Goal: Browse casually: Explore the website without a specific task or goal

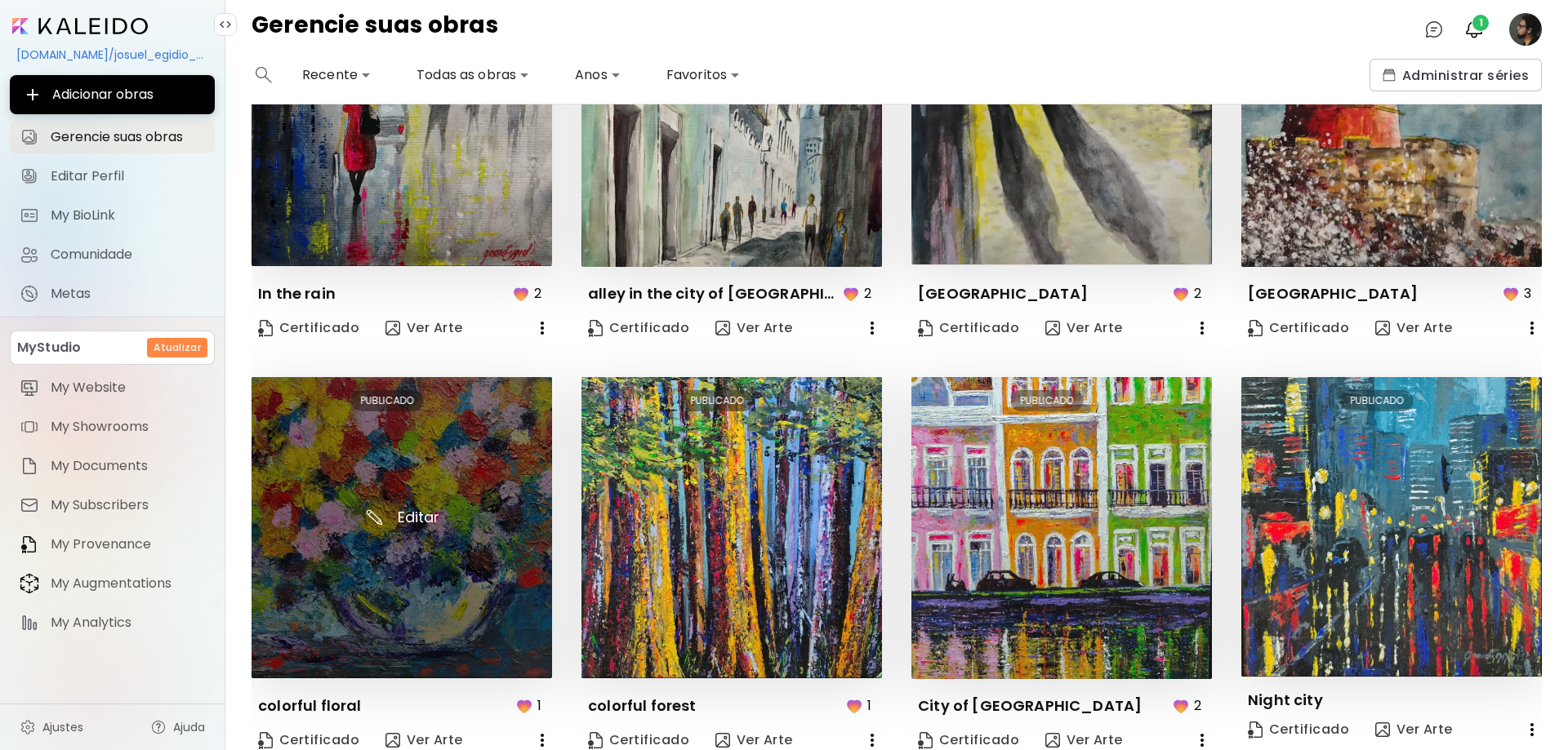
scroll to position [663, 0]
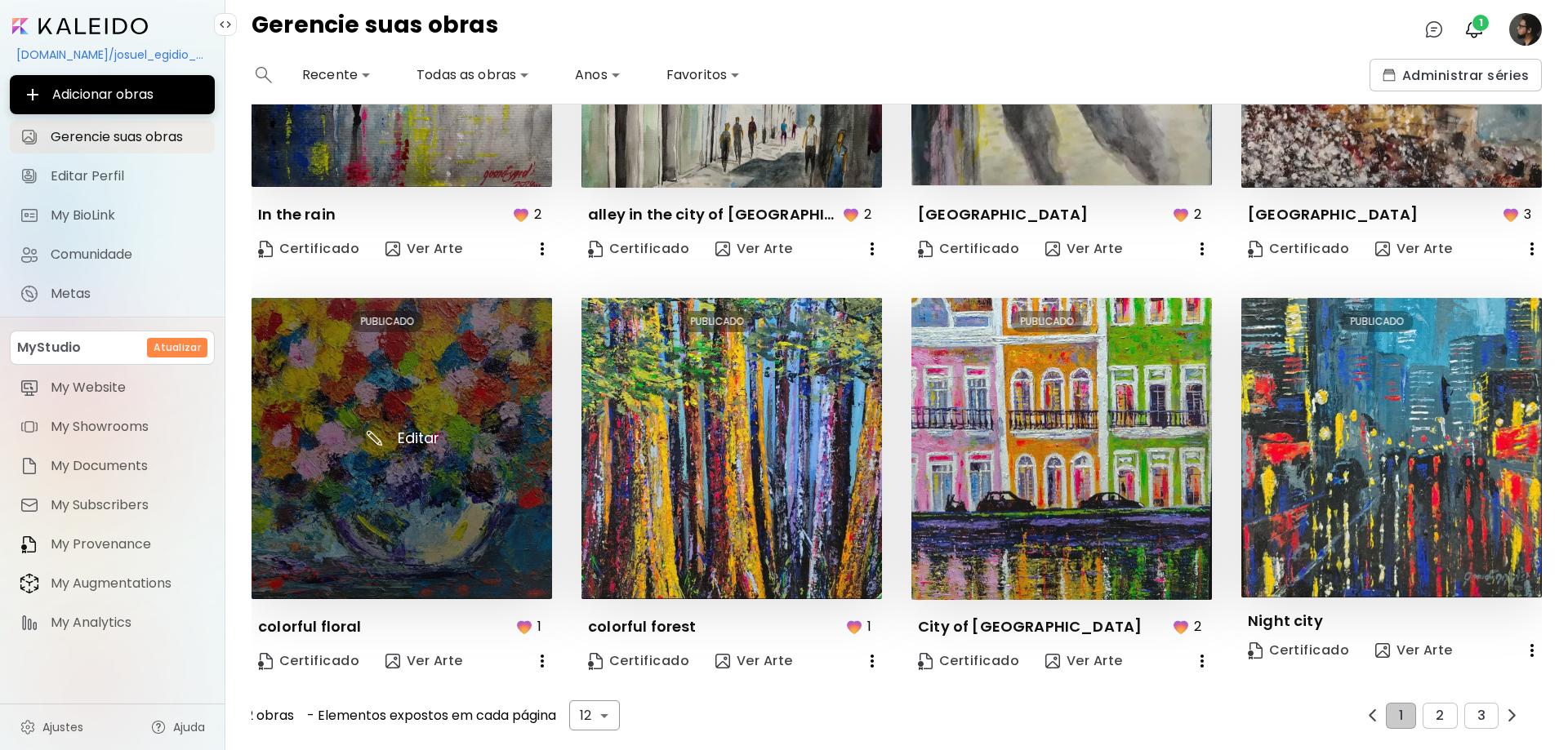
click at [392, 479] on img at bounding box center [401, 449] width 301 height 301
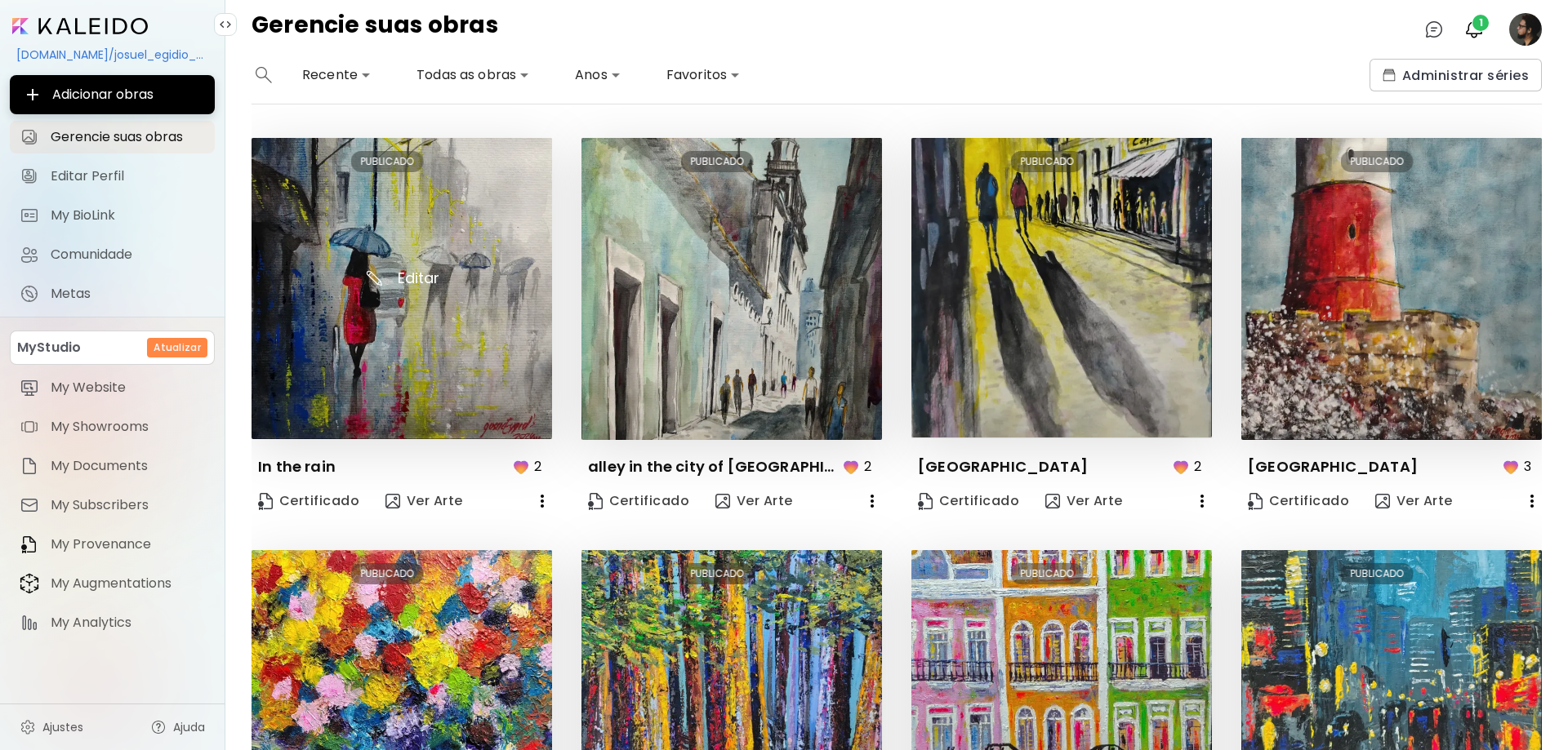
scroll to position [490, 0]
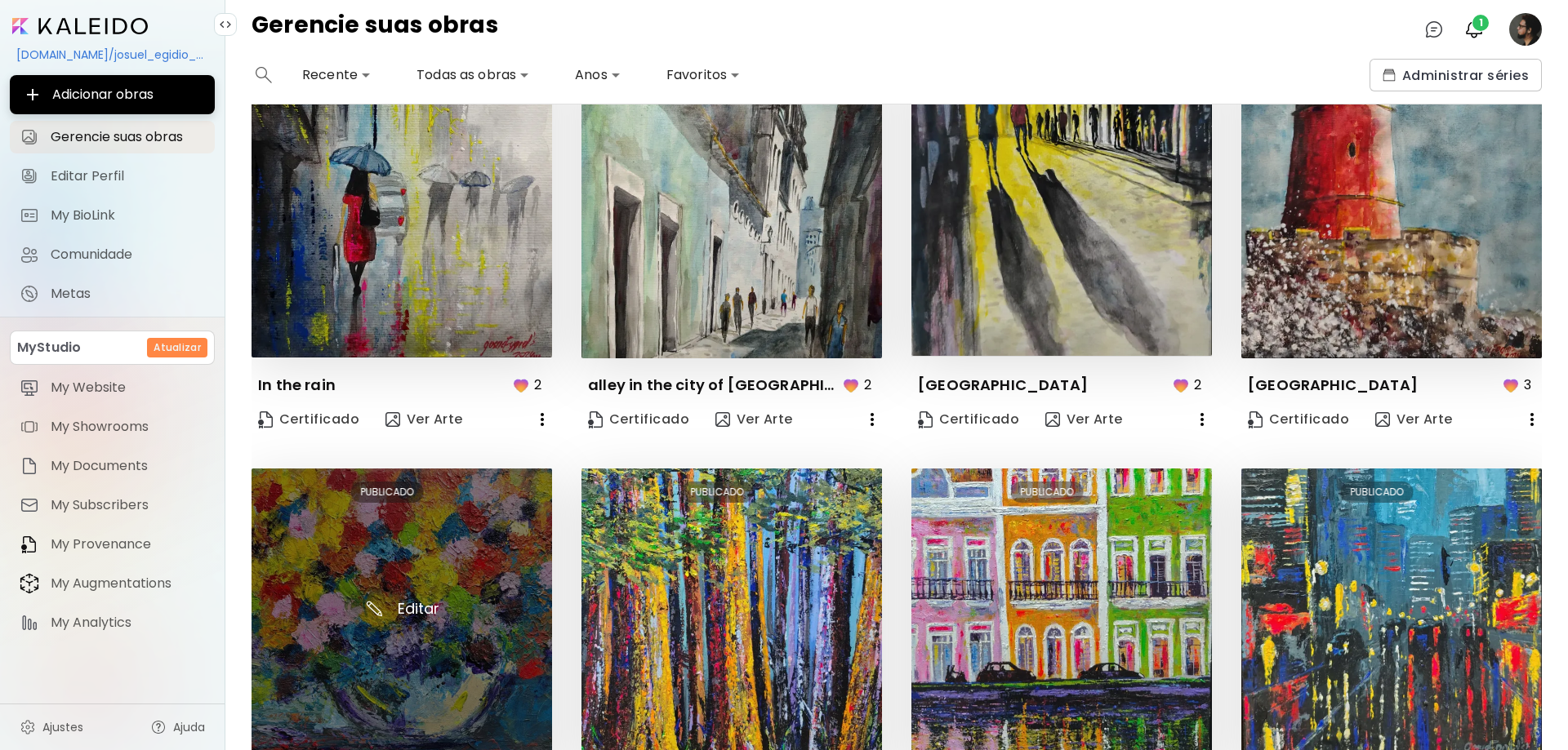
click at [409, 599] on img at bounding box center [401, 619] width 301 height 301
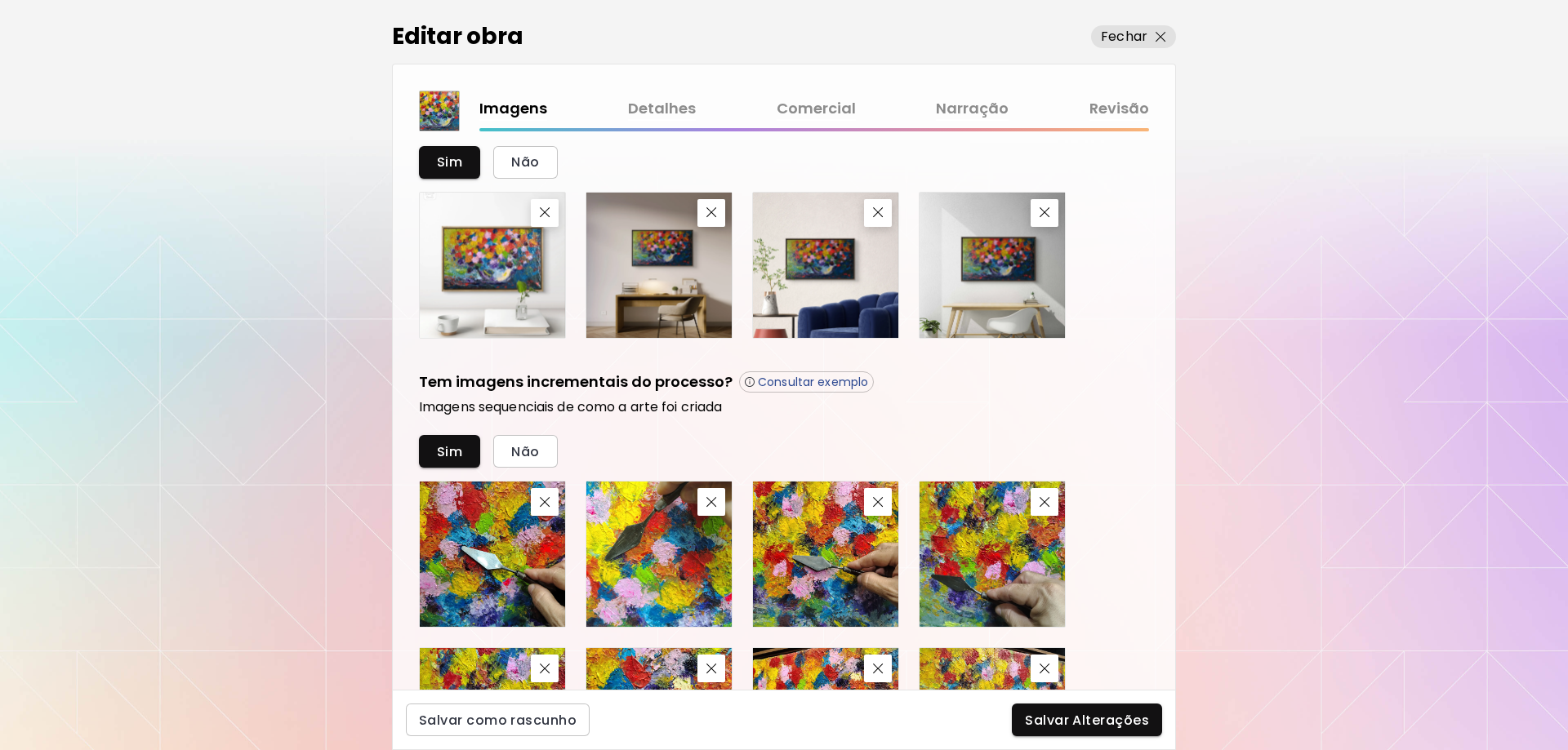
scroll to position [793, 0]
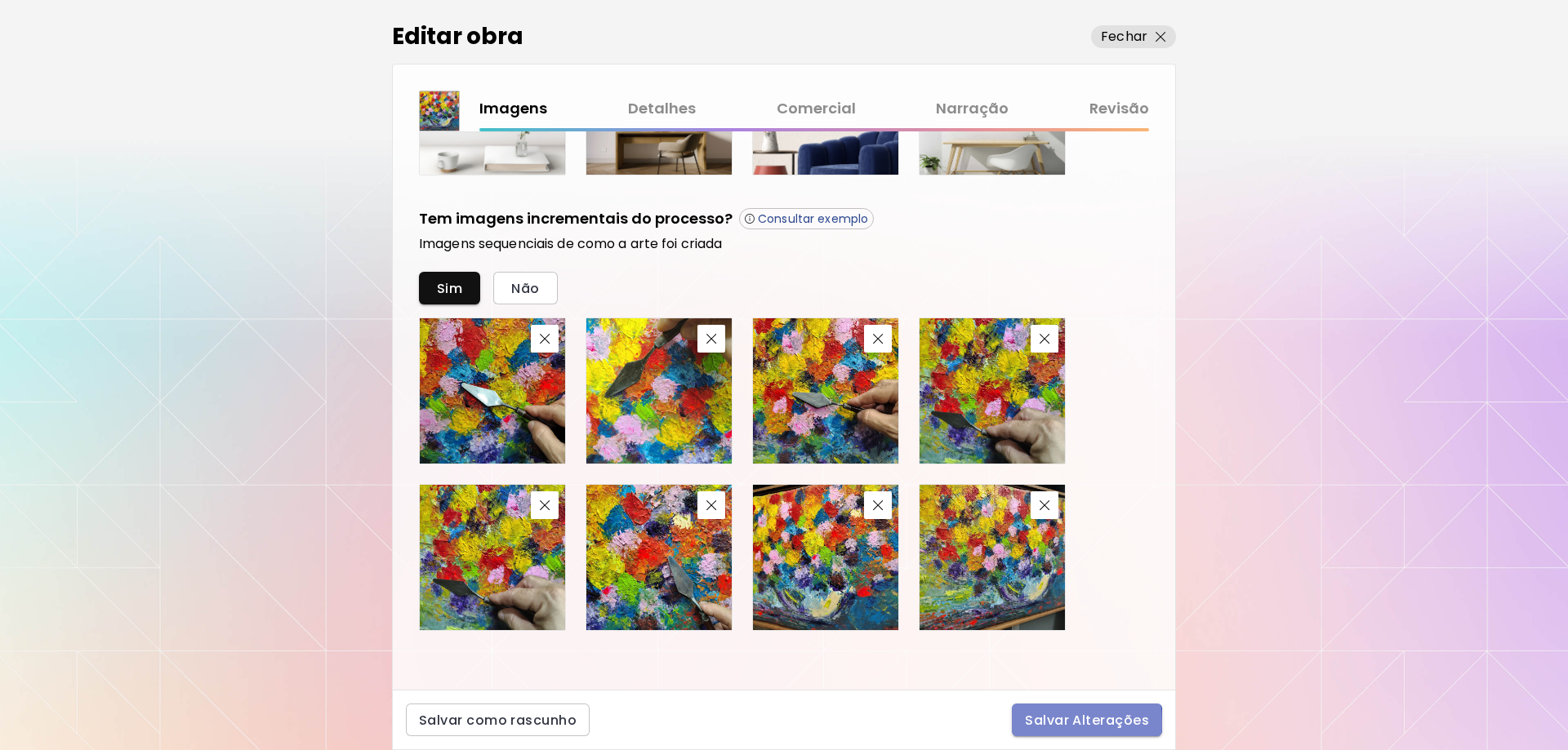
click at [1050, 722] on span "Salvar Alterações" at bounding box center [1087, 720] width 125 height 17
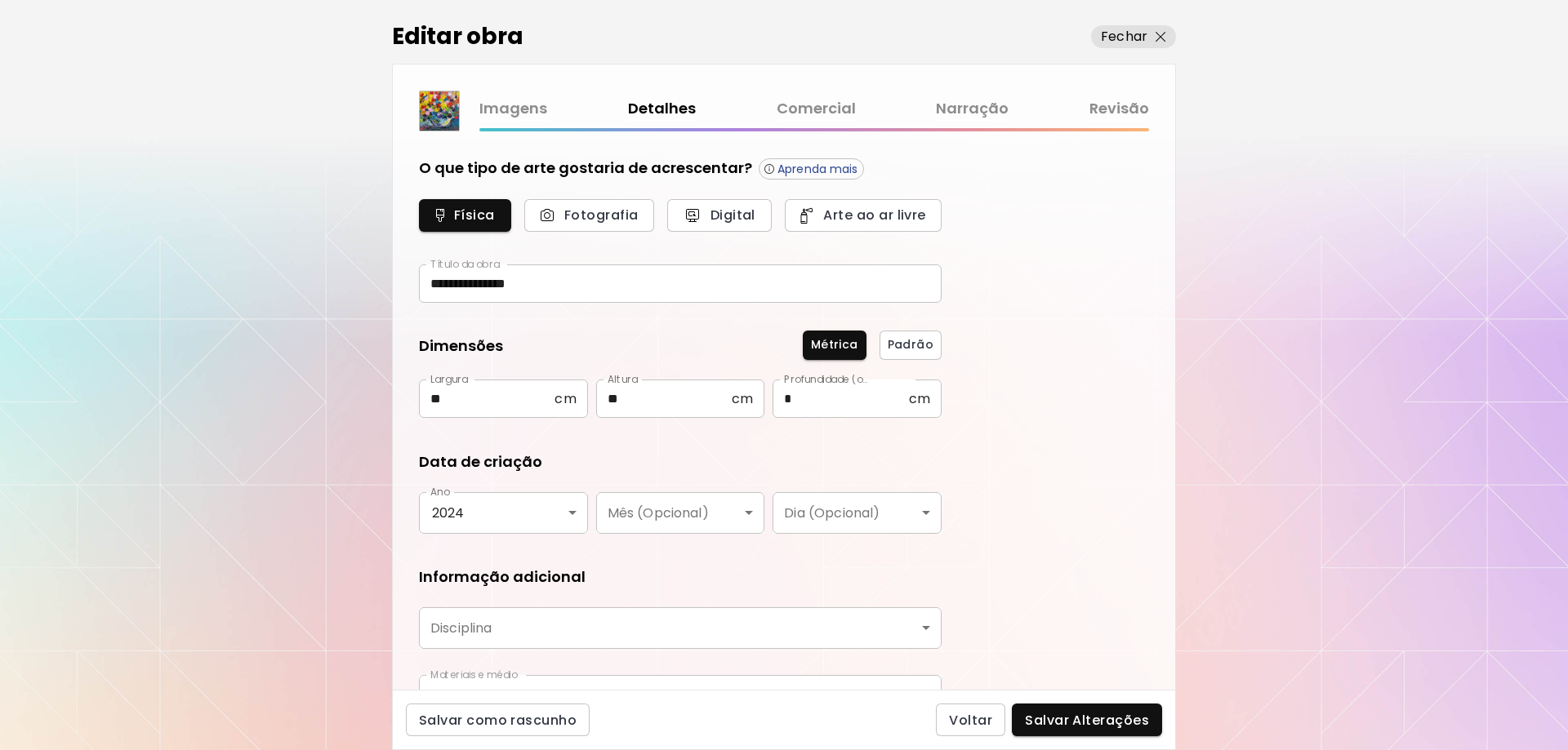
type input "********"
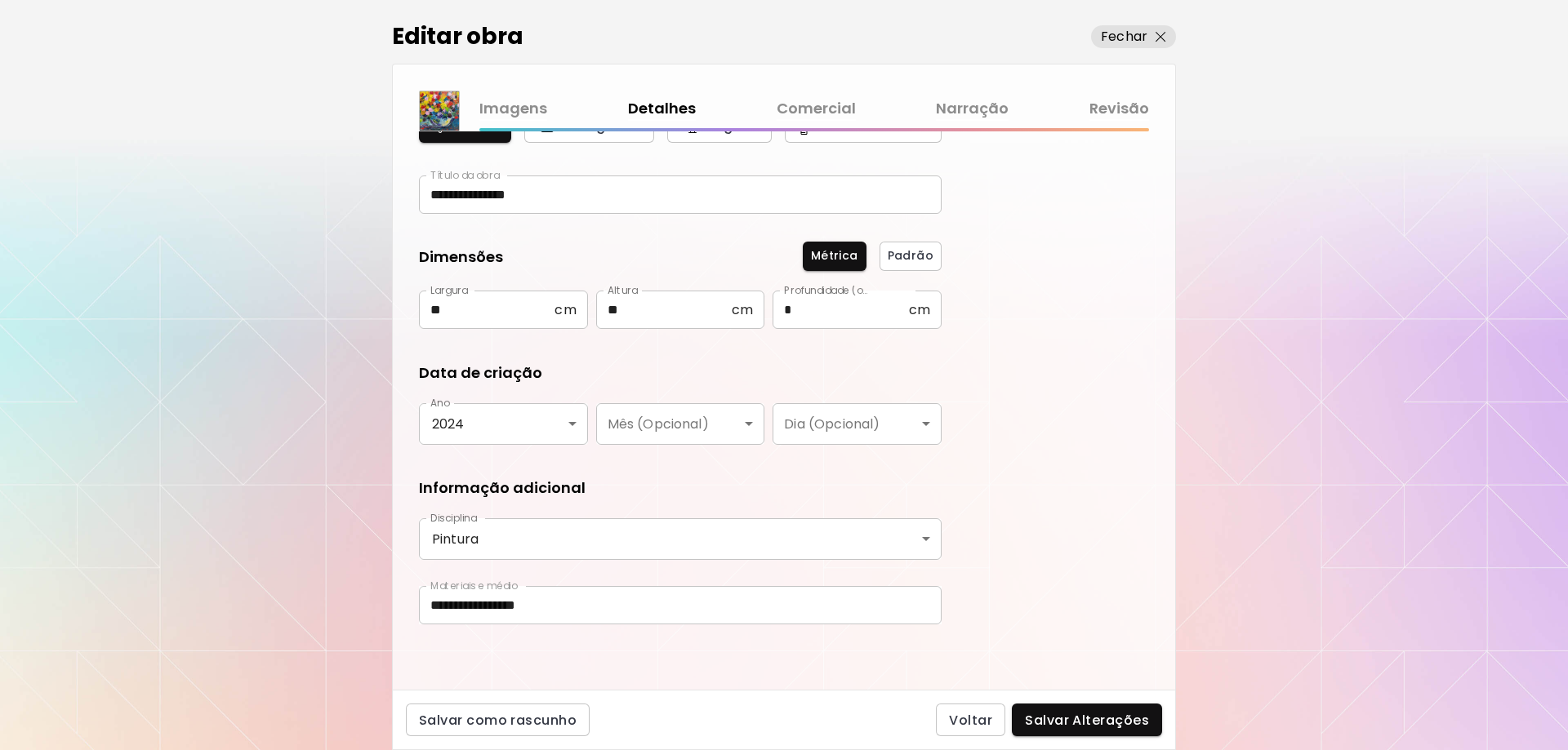
click at [1062, 721] on span "Salvar Alterações" at bounding box center [1087, 720] width 125 height 17
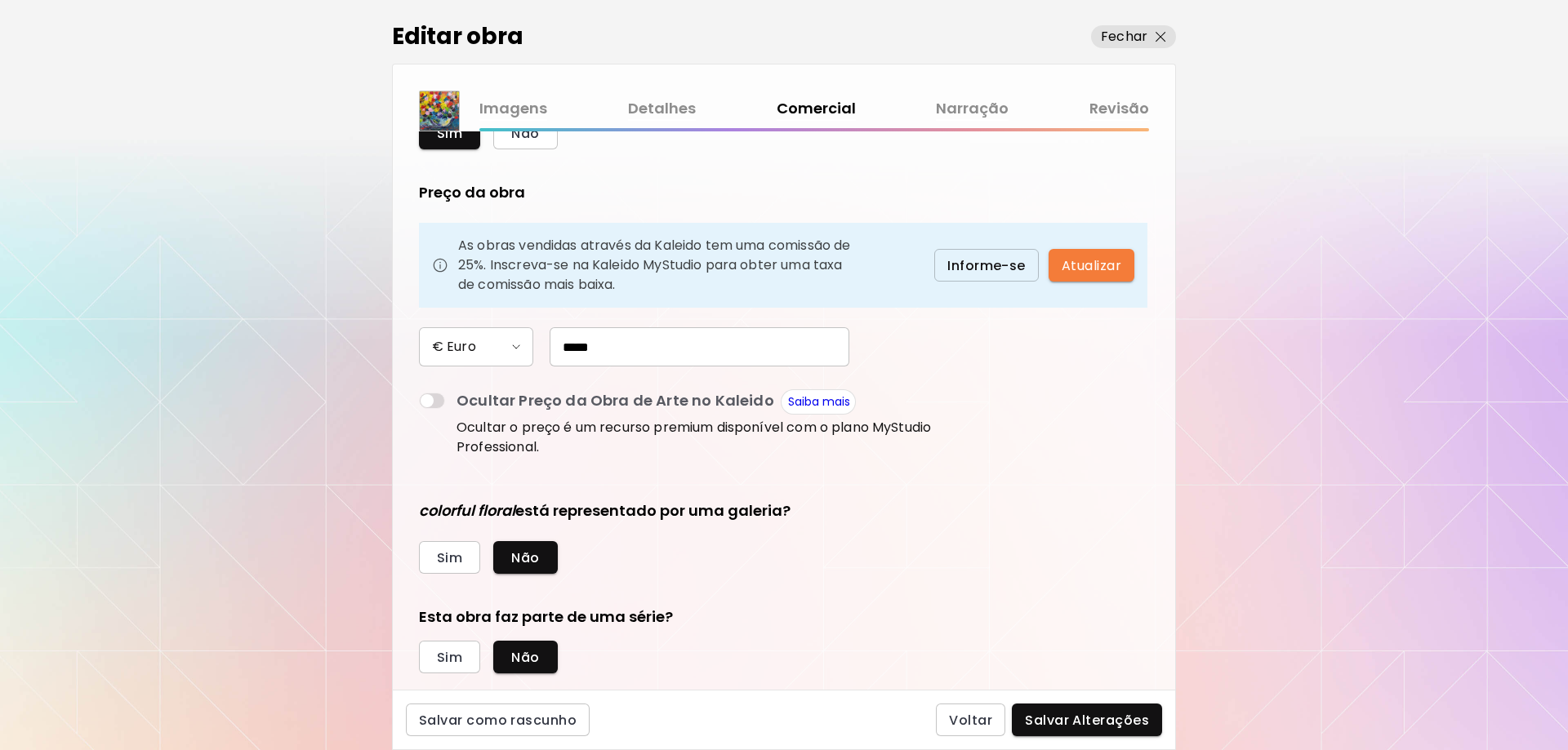
scroll to position [116, 0]
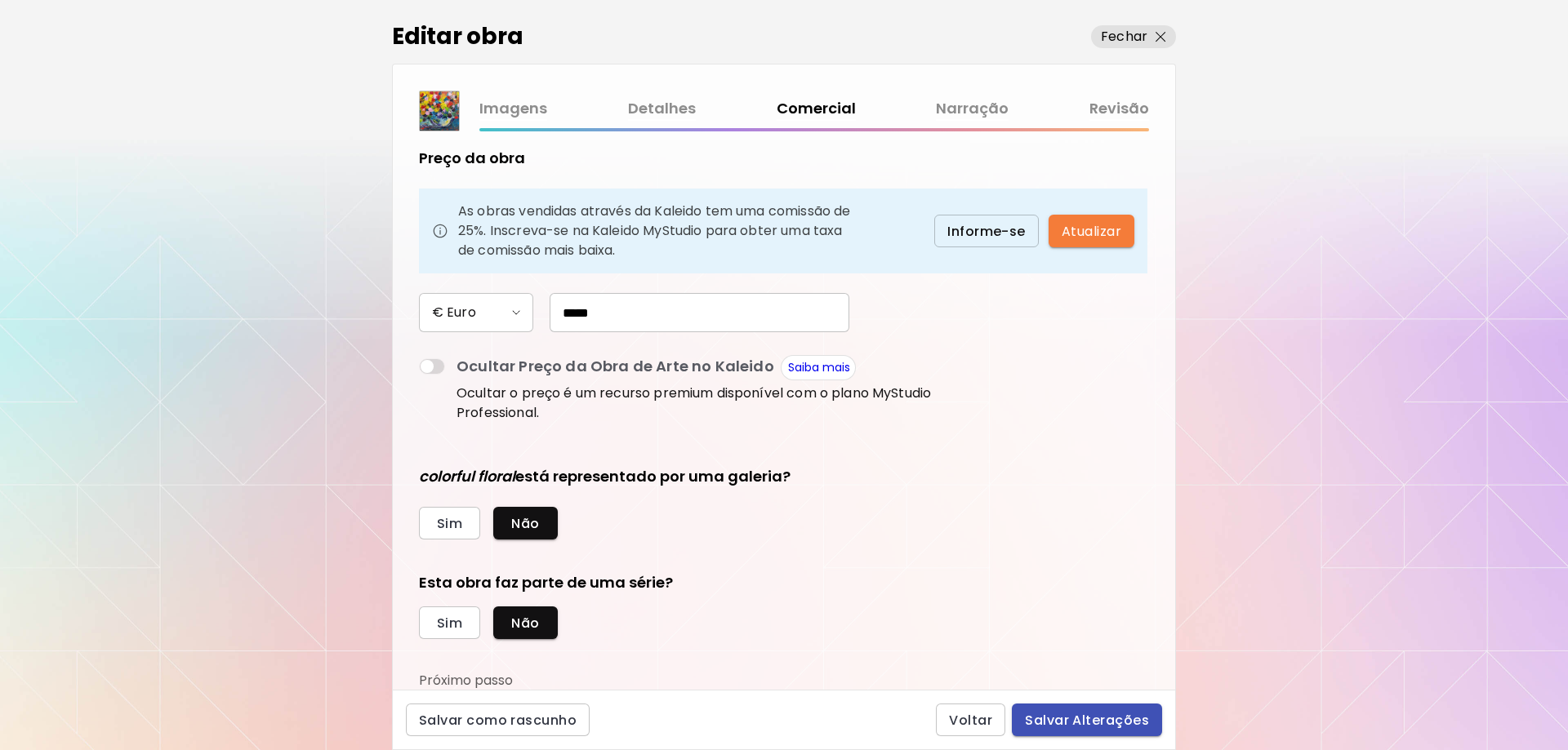
click at [1050, 712] on span "Salvar Alterações" at bounding box center [1087, 720] width 125 height 17
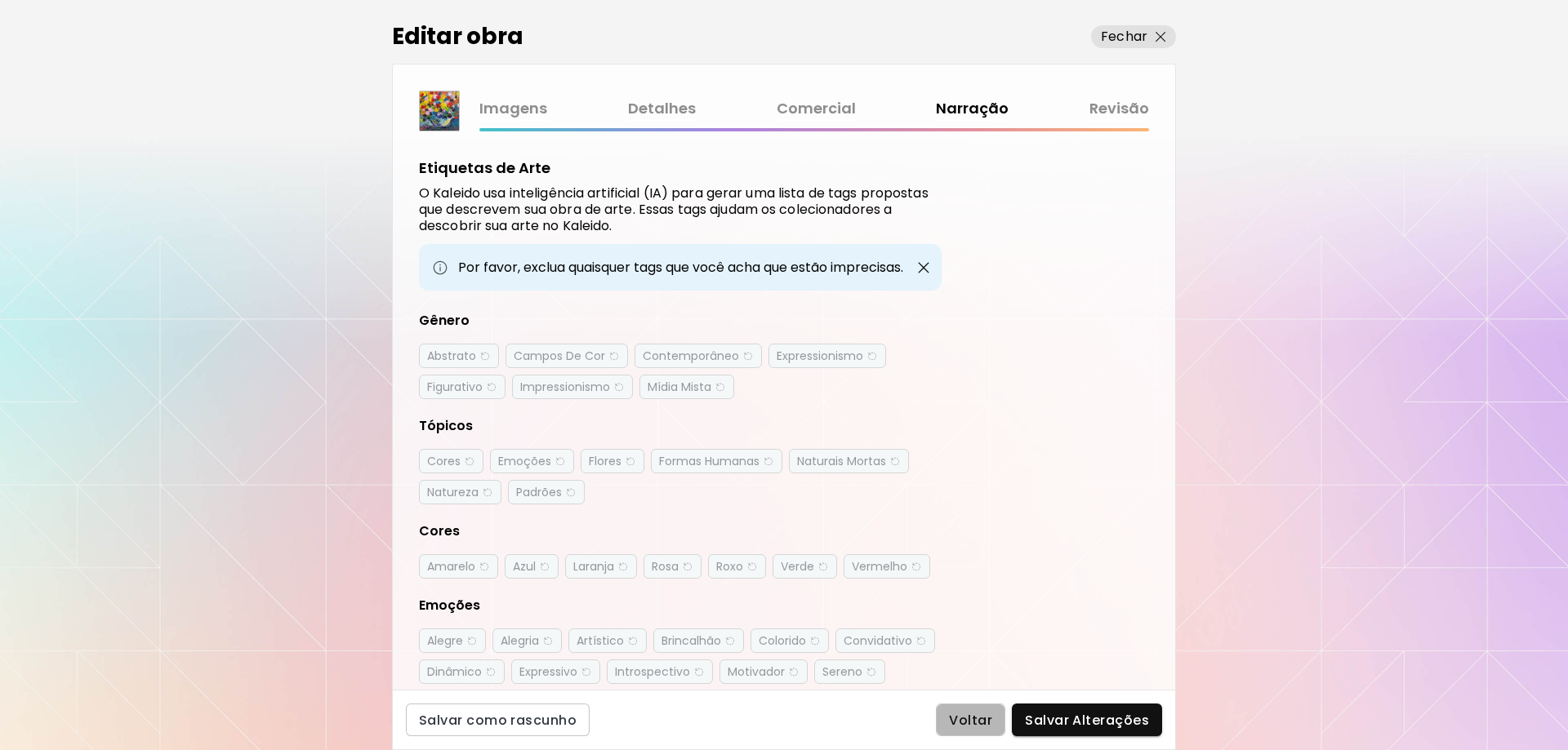
click at [968, 716] on span "Voltar" at bounding box center [970, 720] width 43 height 17
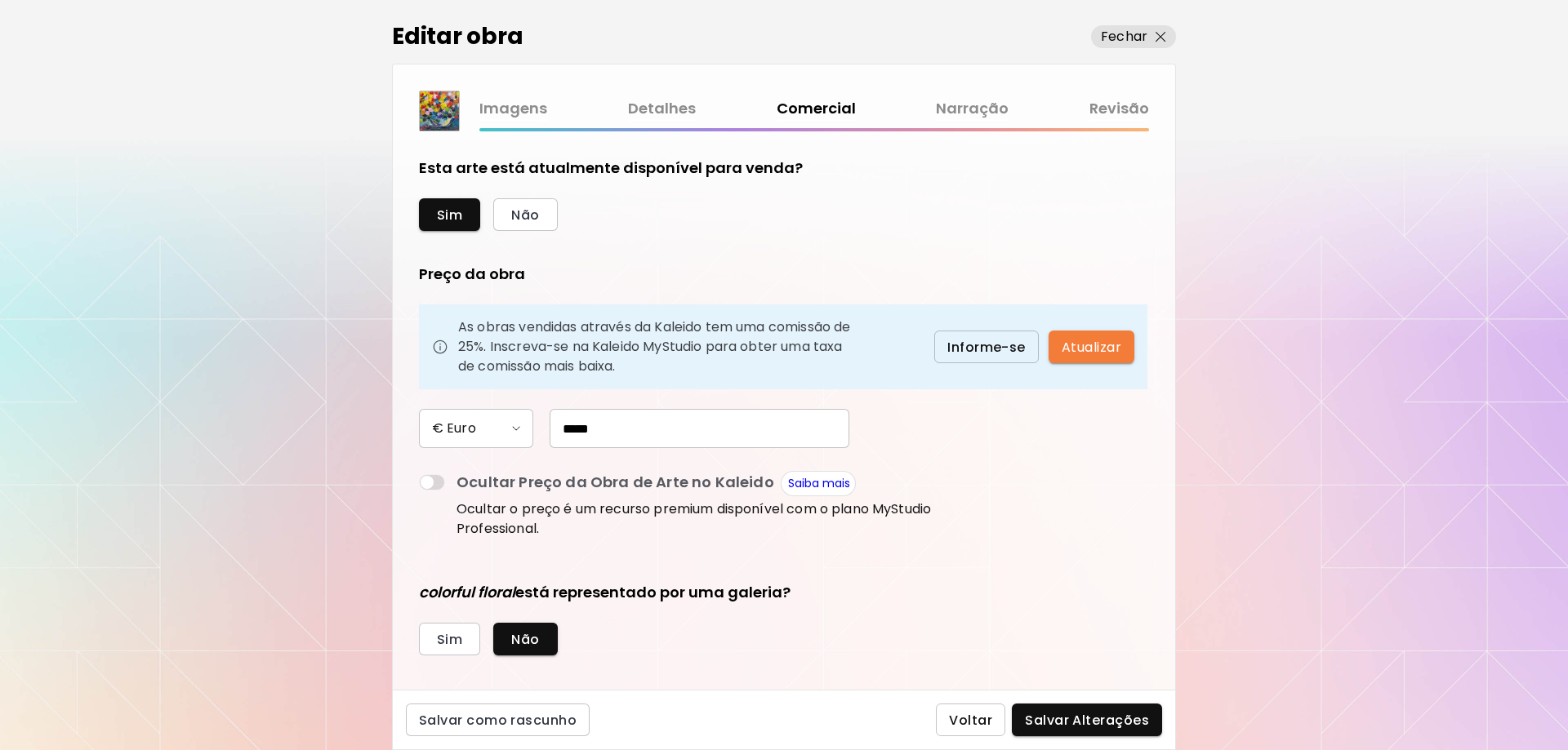
click at [991, 718] on span "Voltar" at bounding box center [970, 720] width 43 height 17
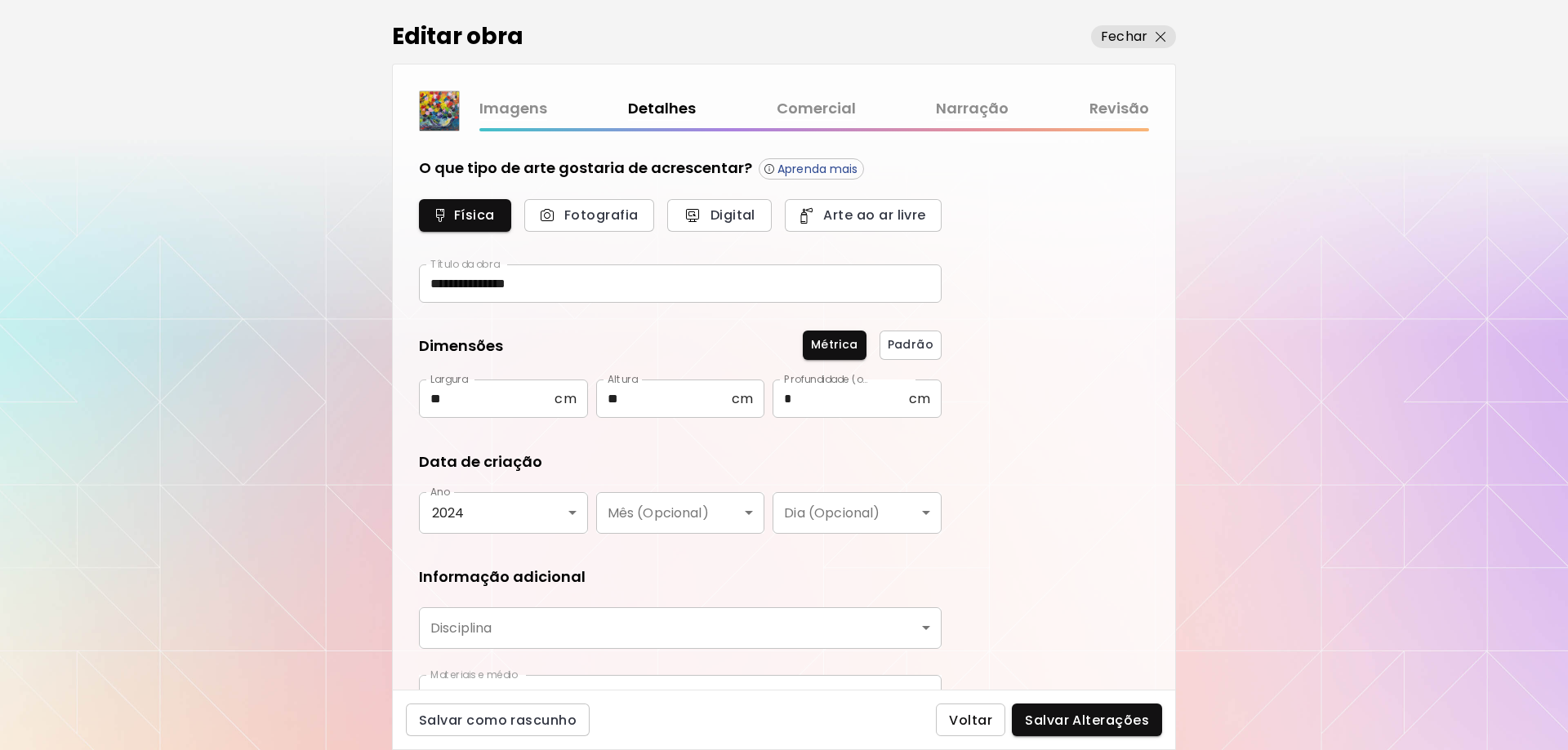
type input "********"
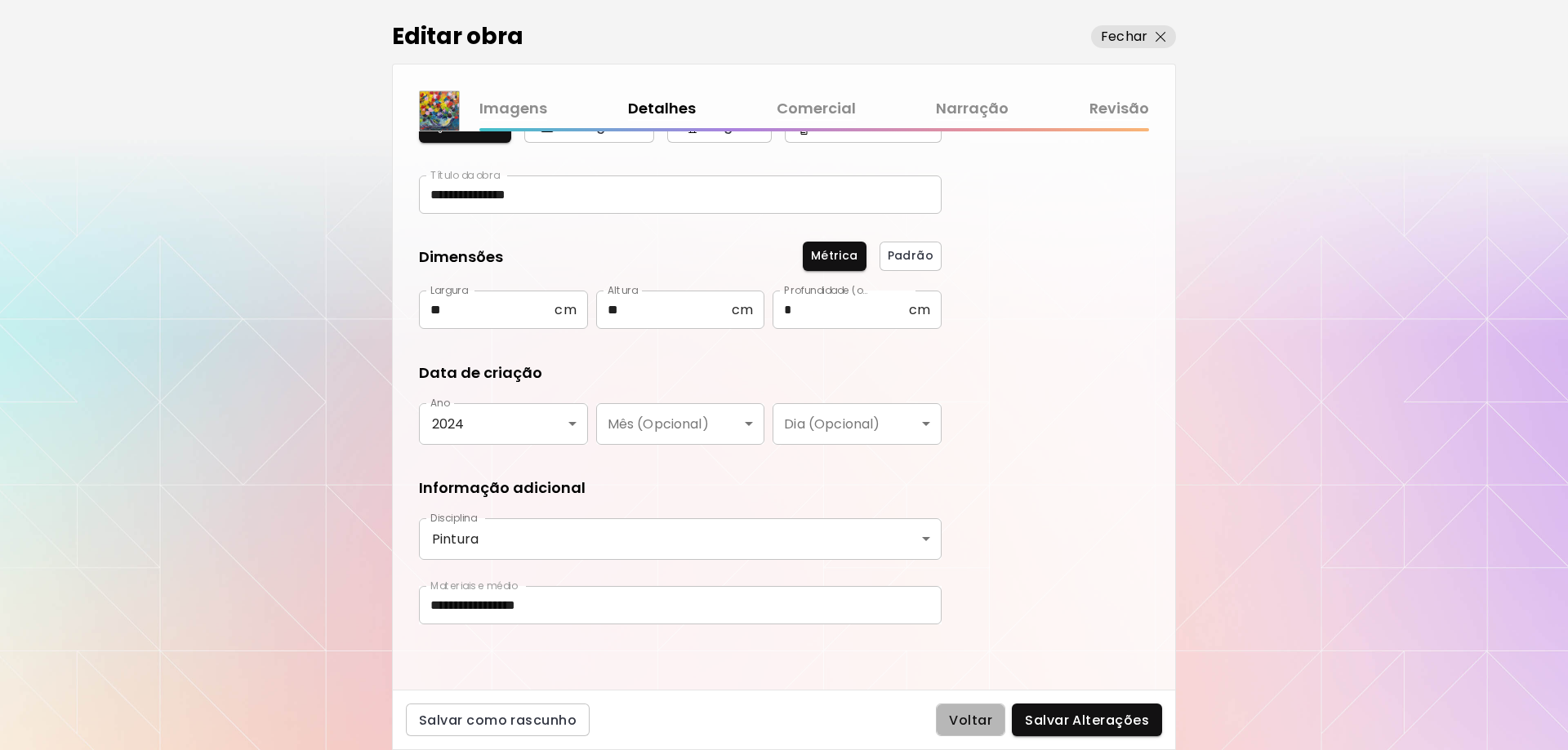
click at [960, 732] on button "Voltar" at bounding box center [970, 720] width 70 height 33
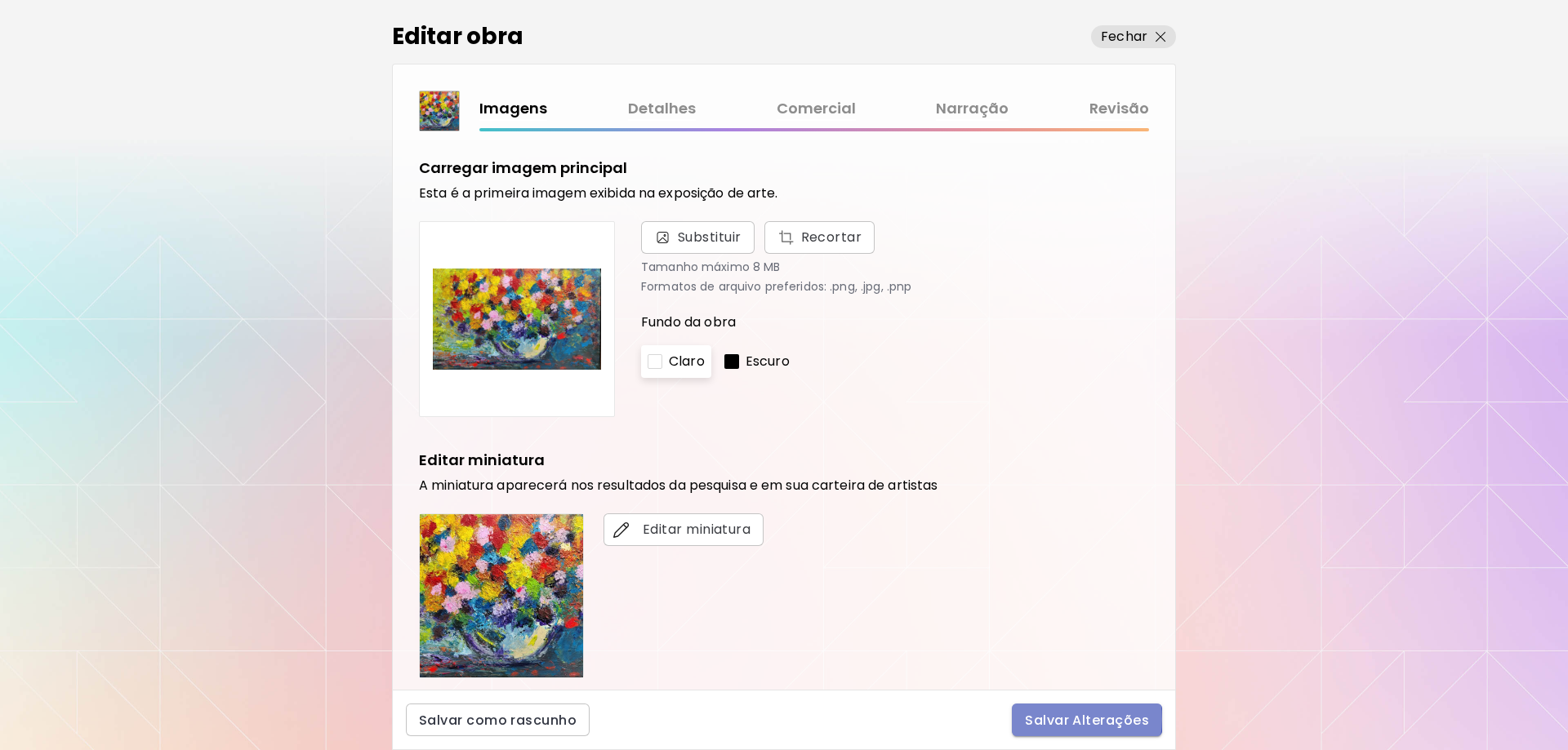
click at [1066, 719] on span "Salvar Alterações" at bounding box center [1087, 720] width 125 height 17
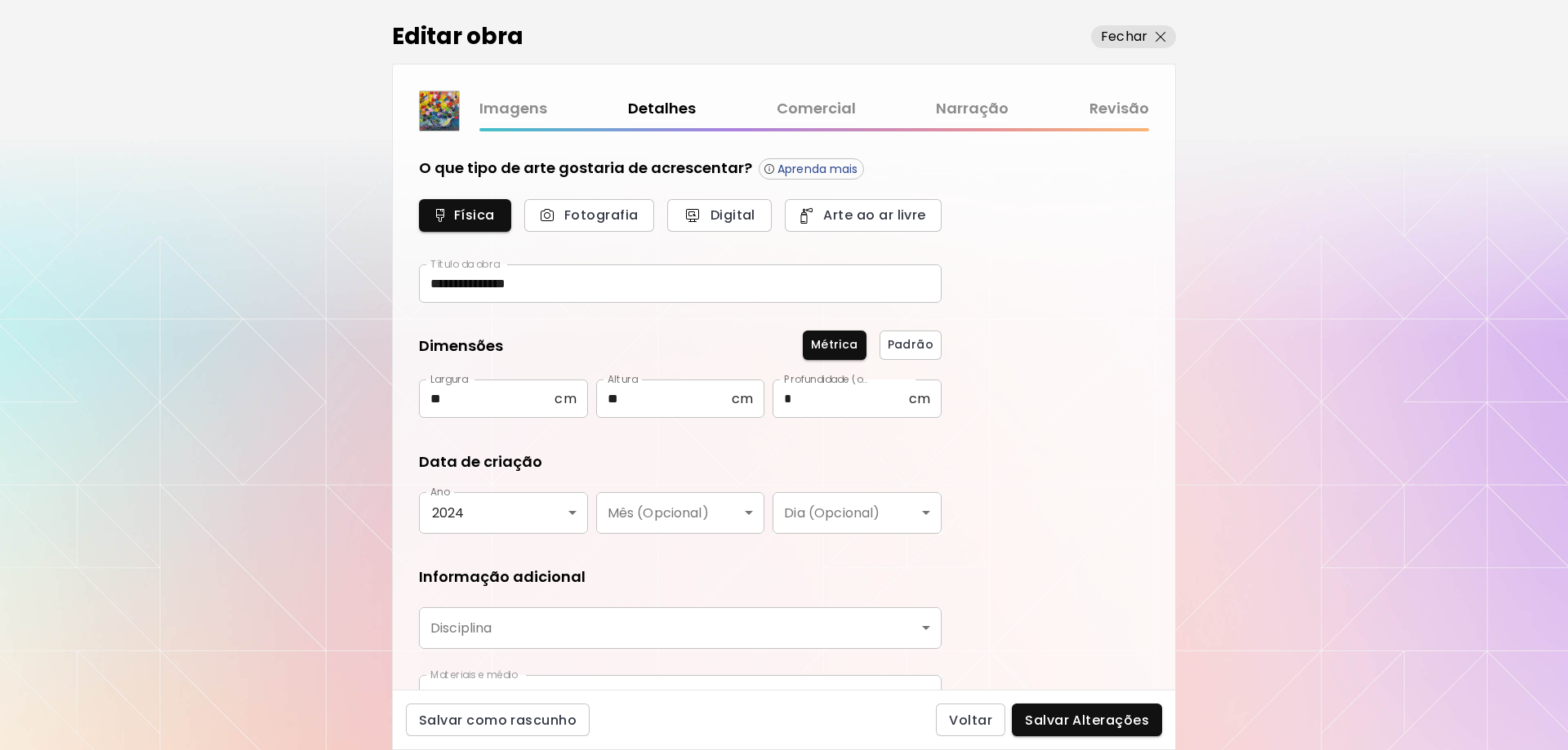
type input "********"
click at [1041, 709] on button "Salvar Alterações" at bounding box center [1086, 720] width 150 height 33
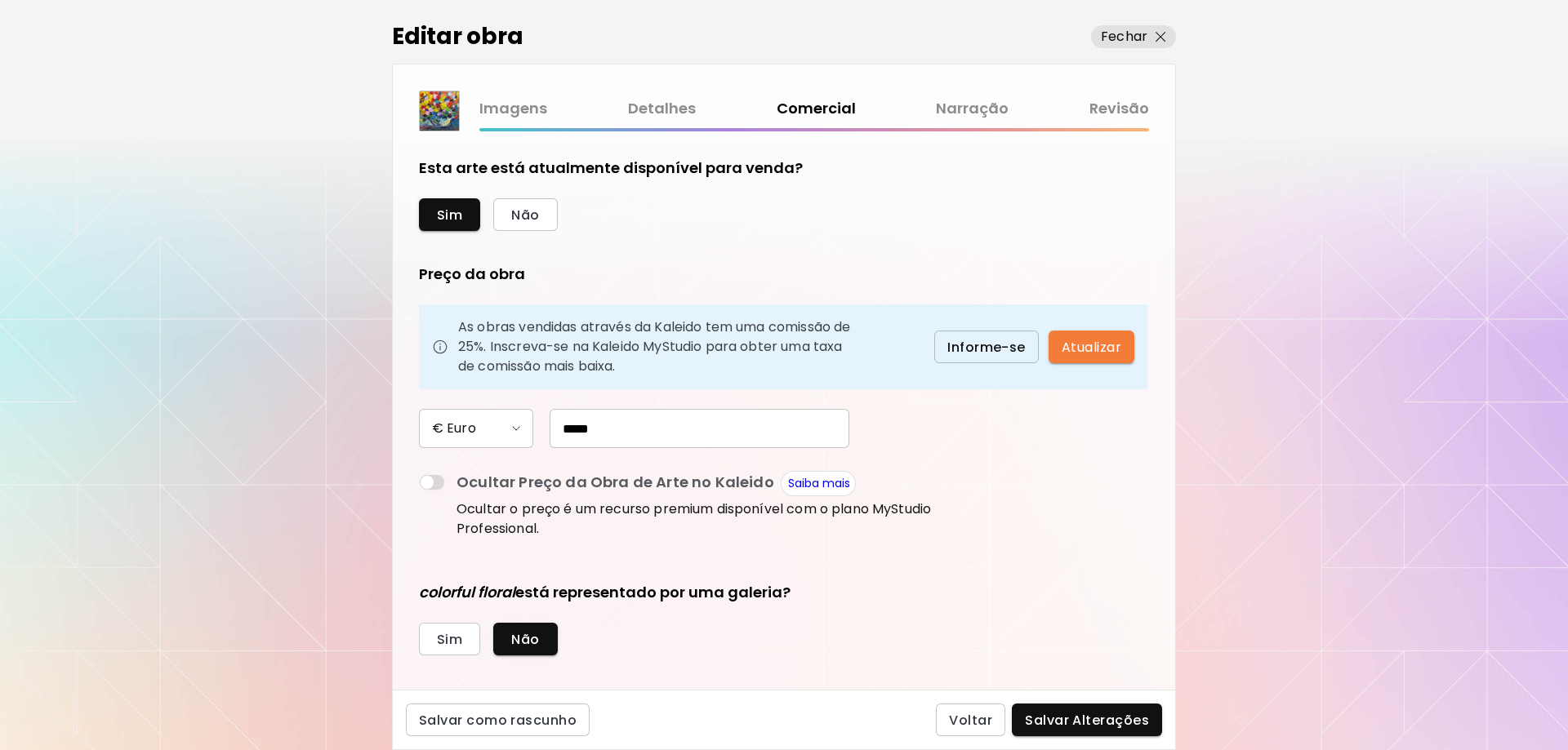
scroll to position [116, 0]
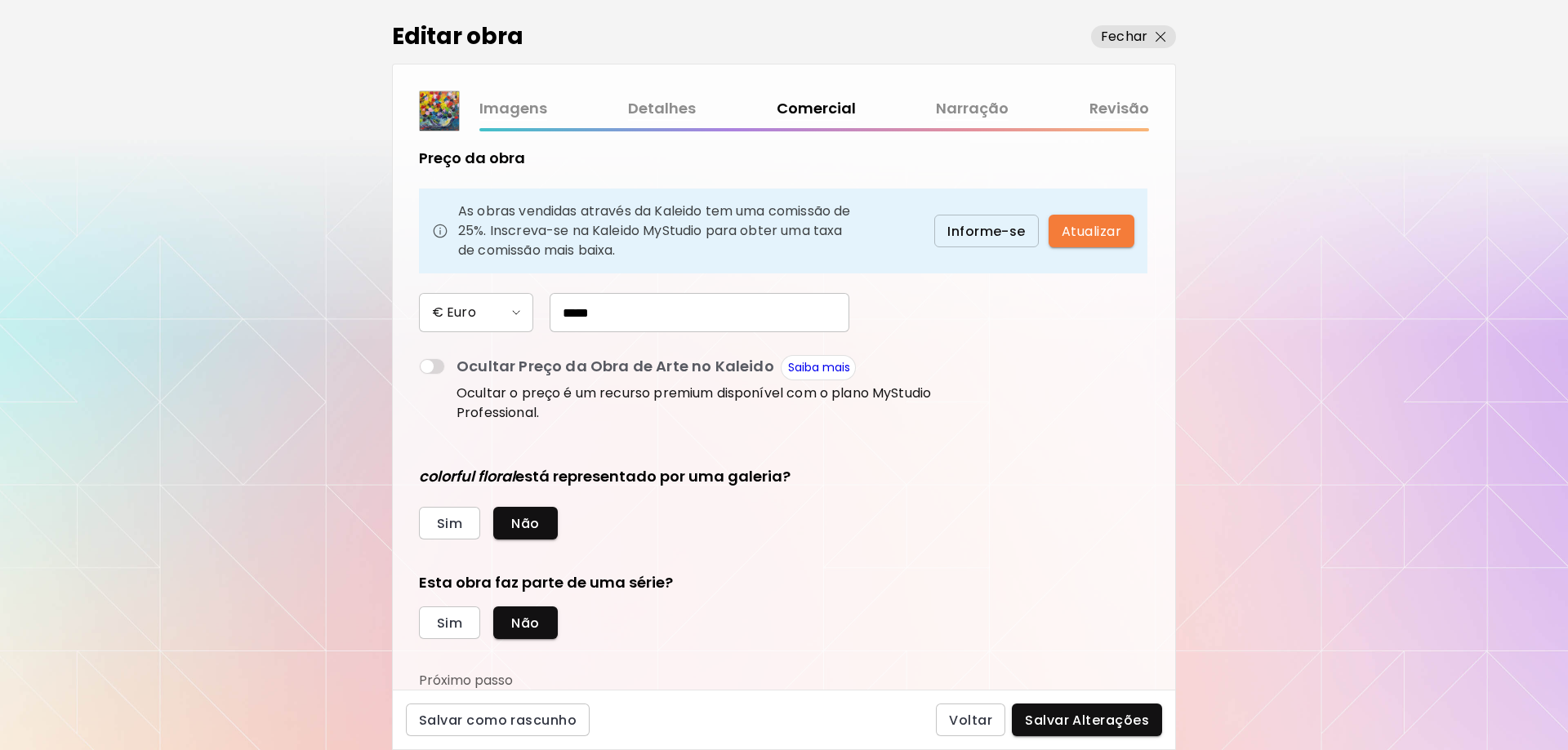
drag, startPoint x: 635, startPoint y: 309, endPoint x: 553, endPoint y: 312, distance: 82.1
click at [553, 312] on input "*****" at bounding box center [700, 313] width 300 height 39
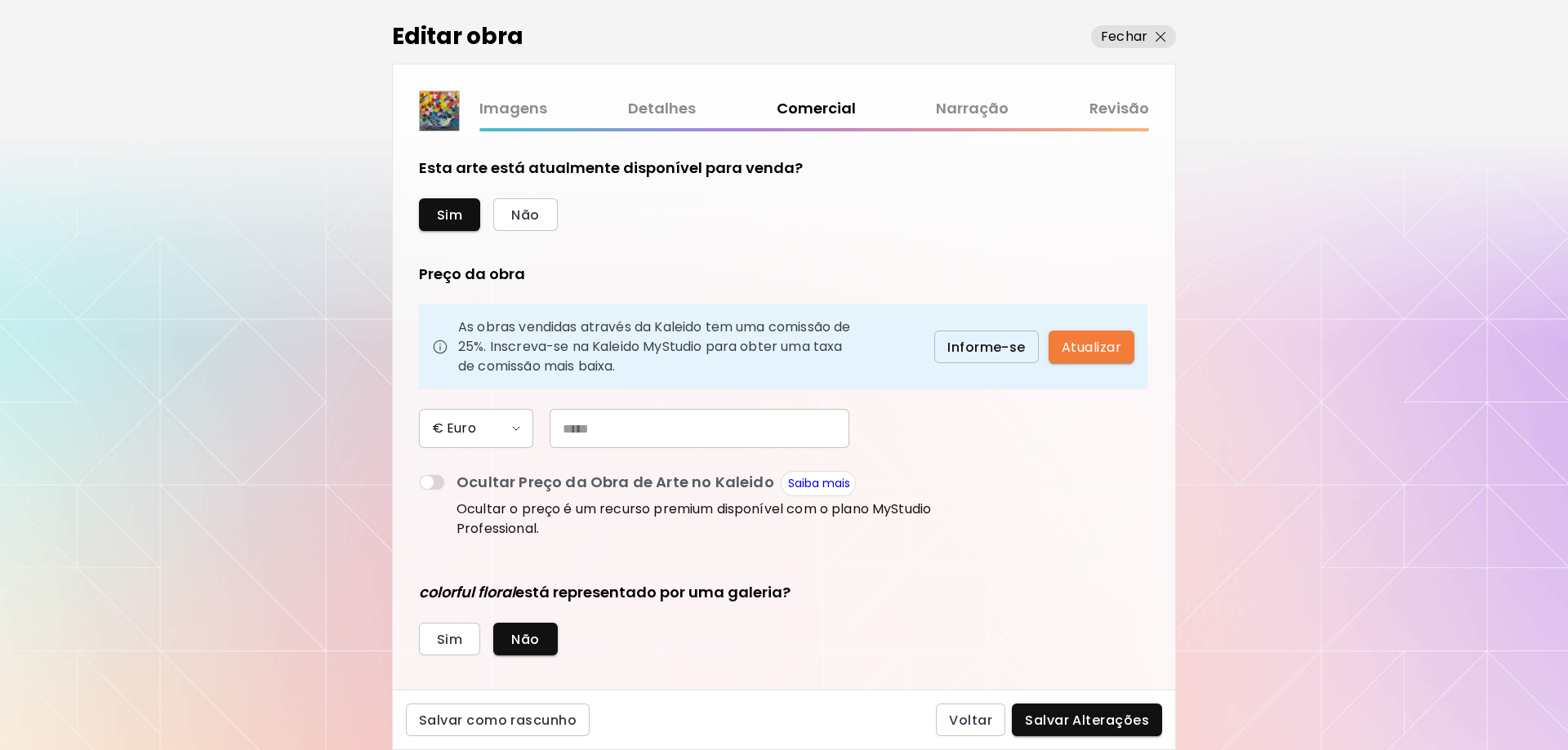
type input "*****"
click at [540, 211] on button "Não" at bounding box center [525, 215] width 64 height 33
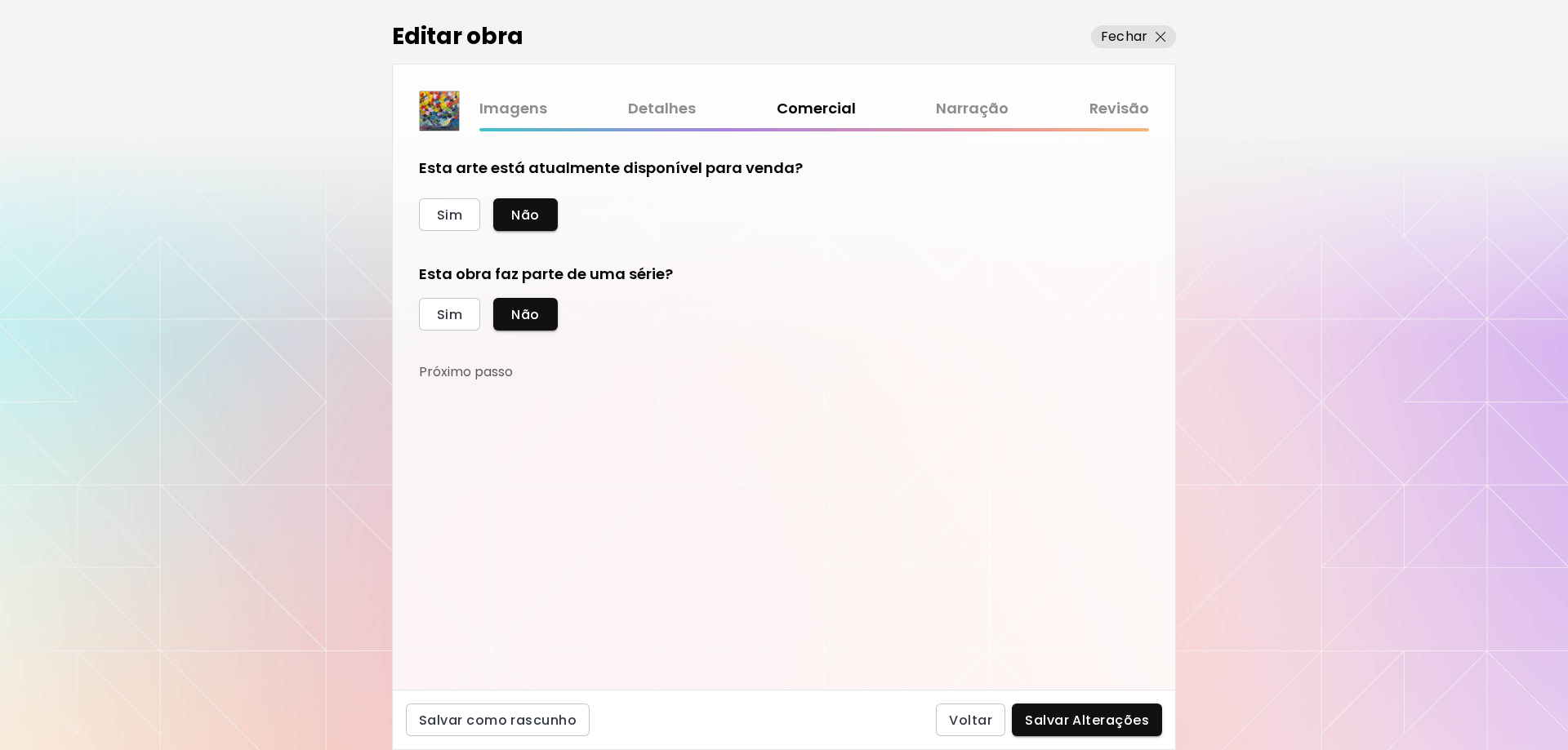
scroll to position [26, 0]
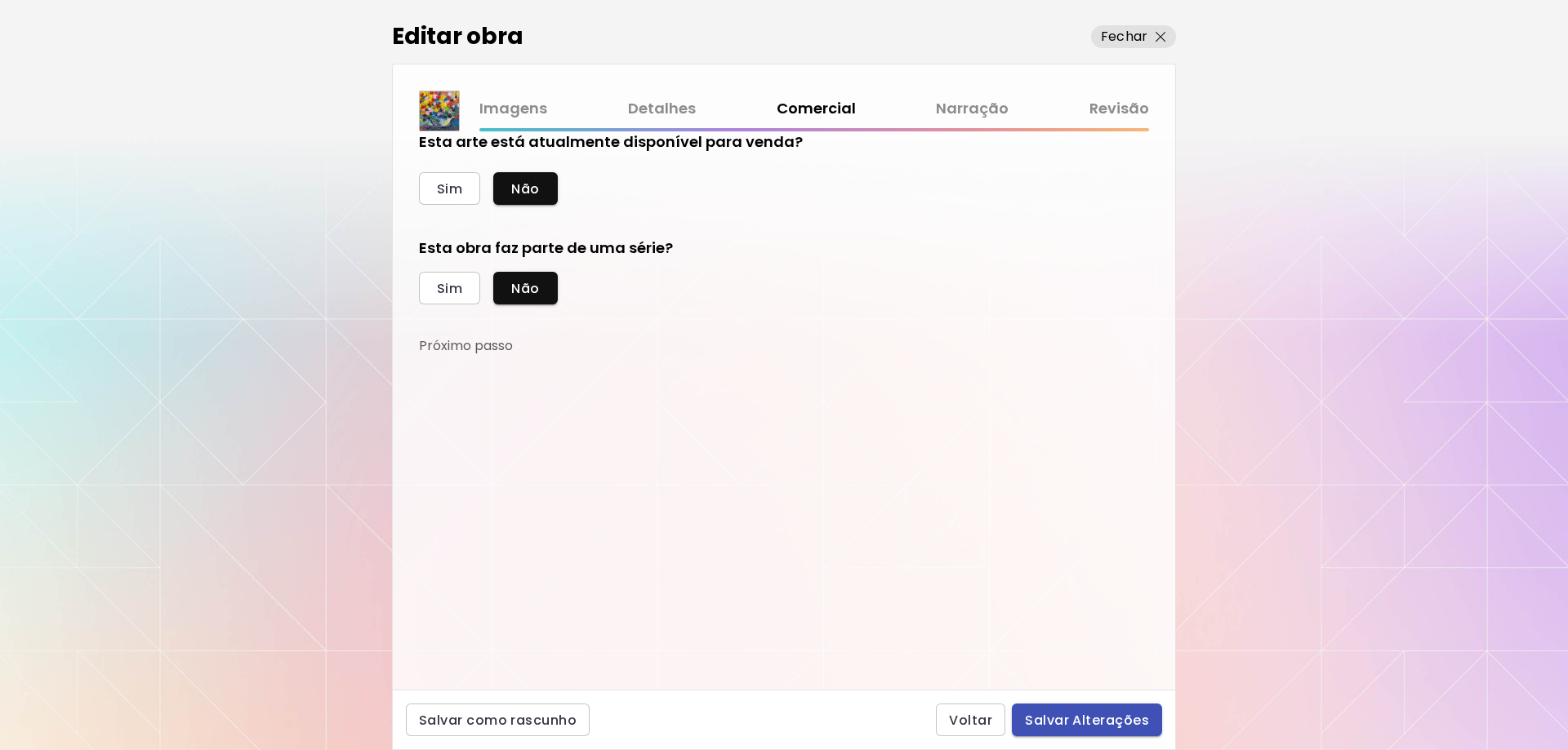
click at [1108, 714] on span "Salvar Alterações" at bounding box center [1087, 720] width 125 height 17
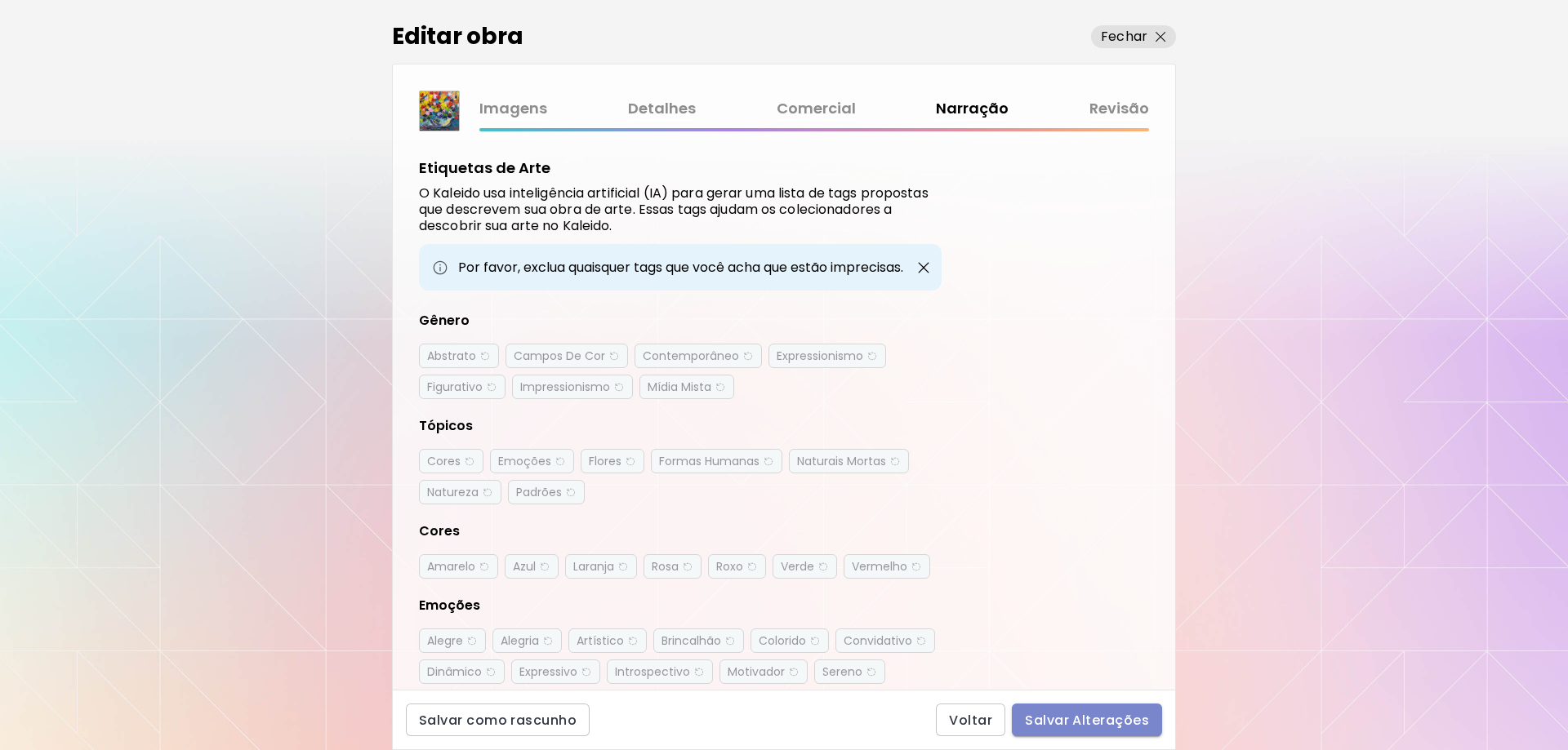
click at [1108, 714] on span "Salvar Alterações" at bounding box center [1087, 720] width 125 height 17
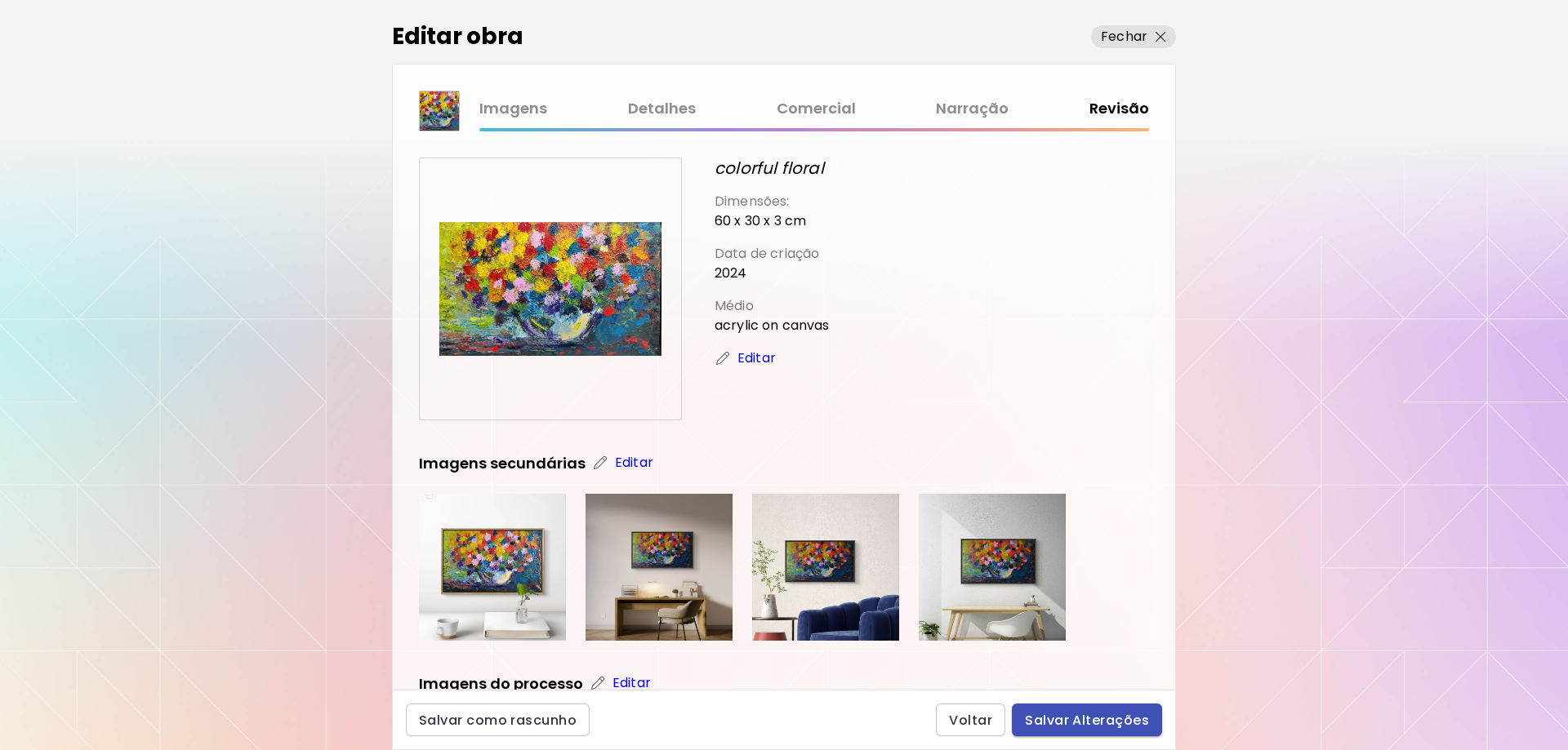
click at [1094, 725] on span "Salvar Alterações" at bounding box center [1087, 720] width 125 height 17
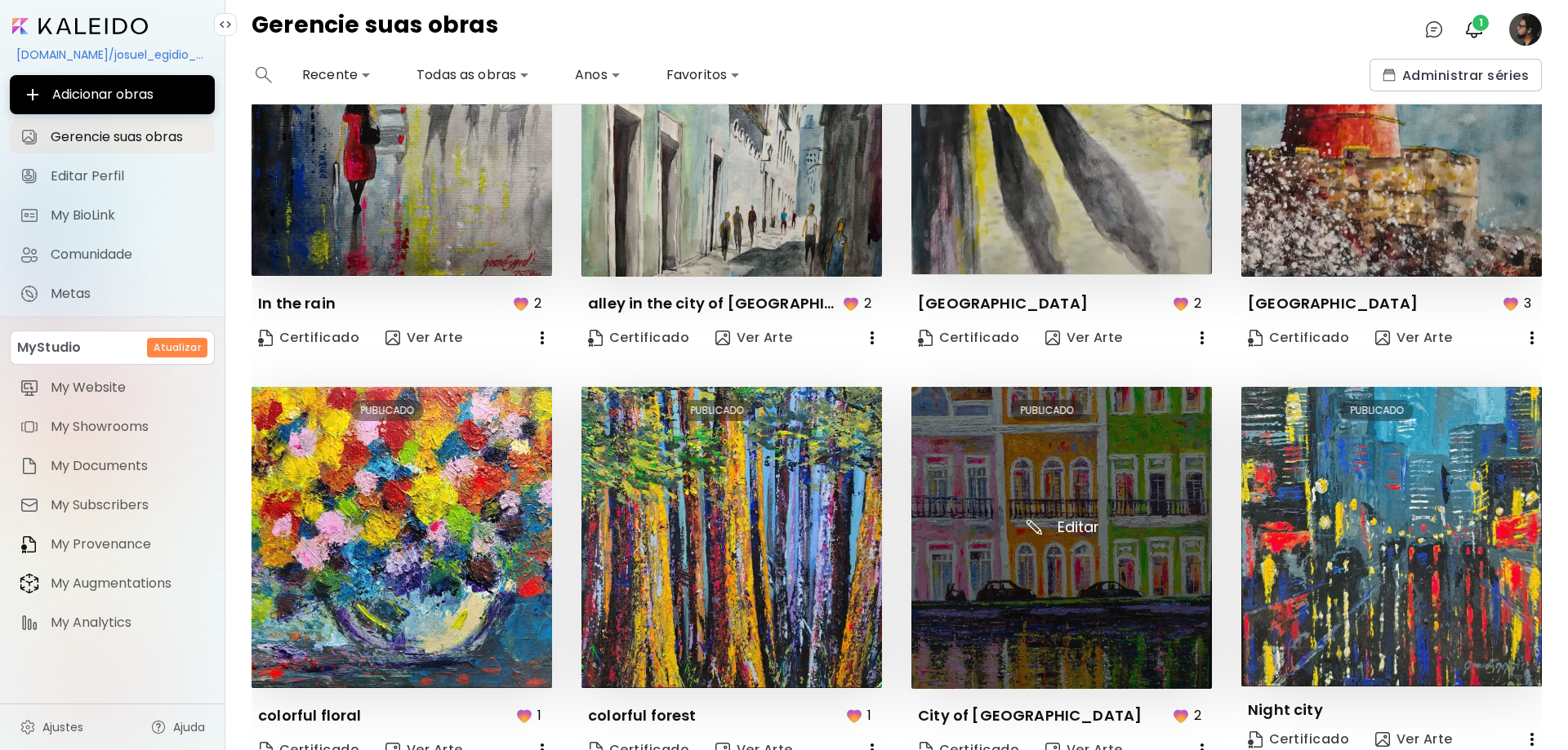
scroll to position [663, 0]
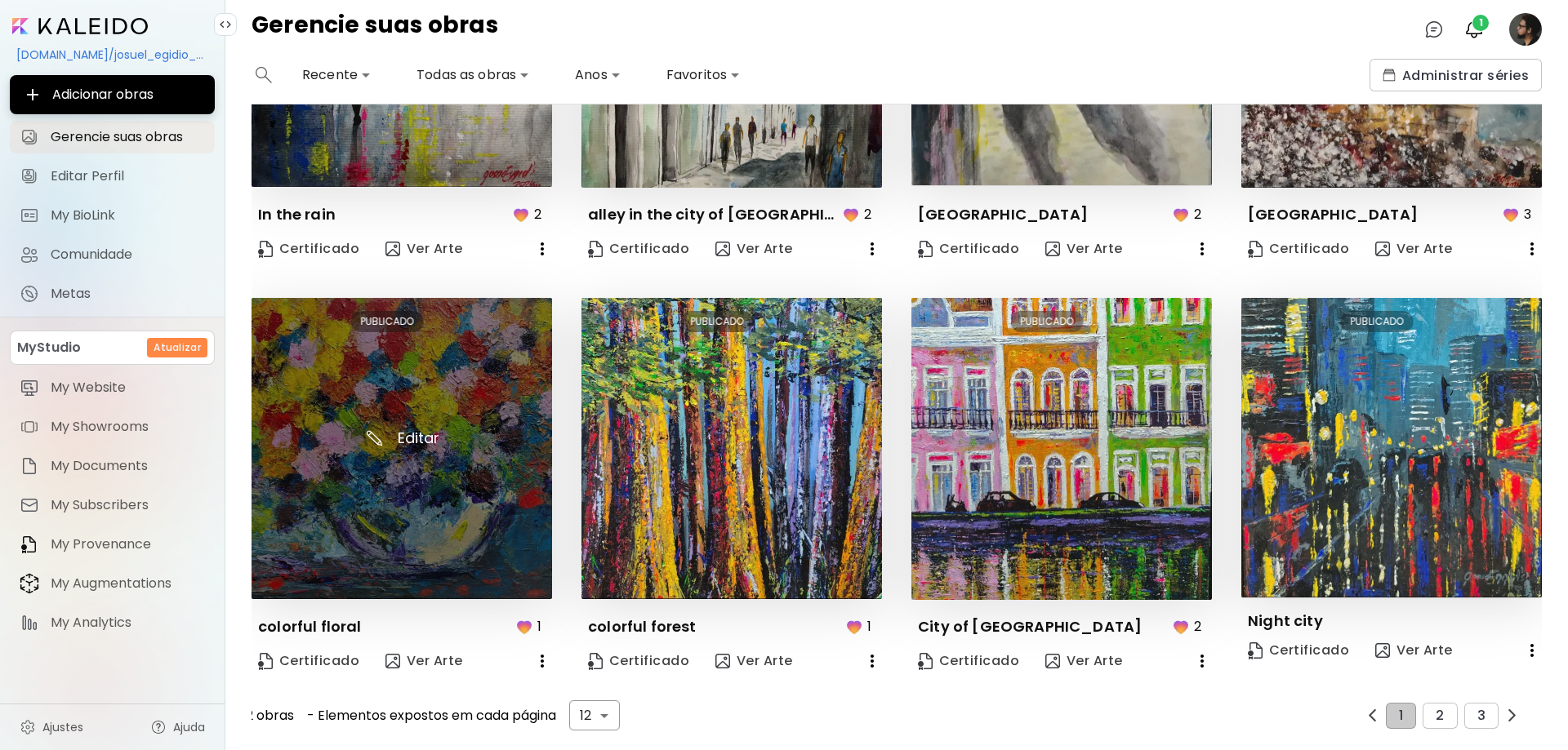
click at [486, 489] on img at bounding box center [401, 449] width 301 height 301
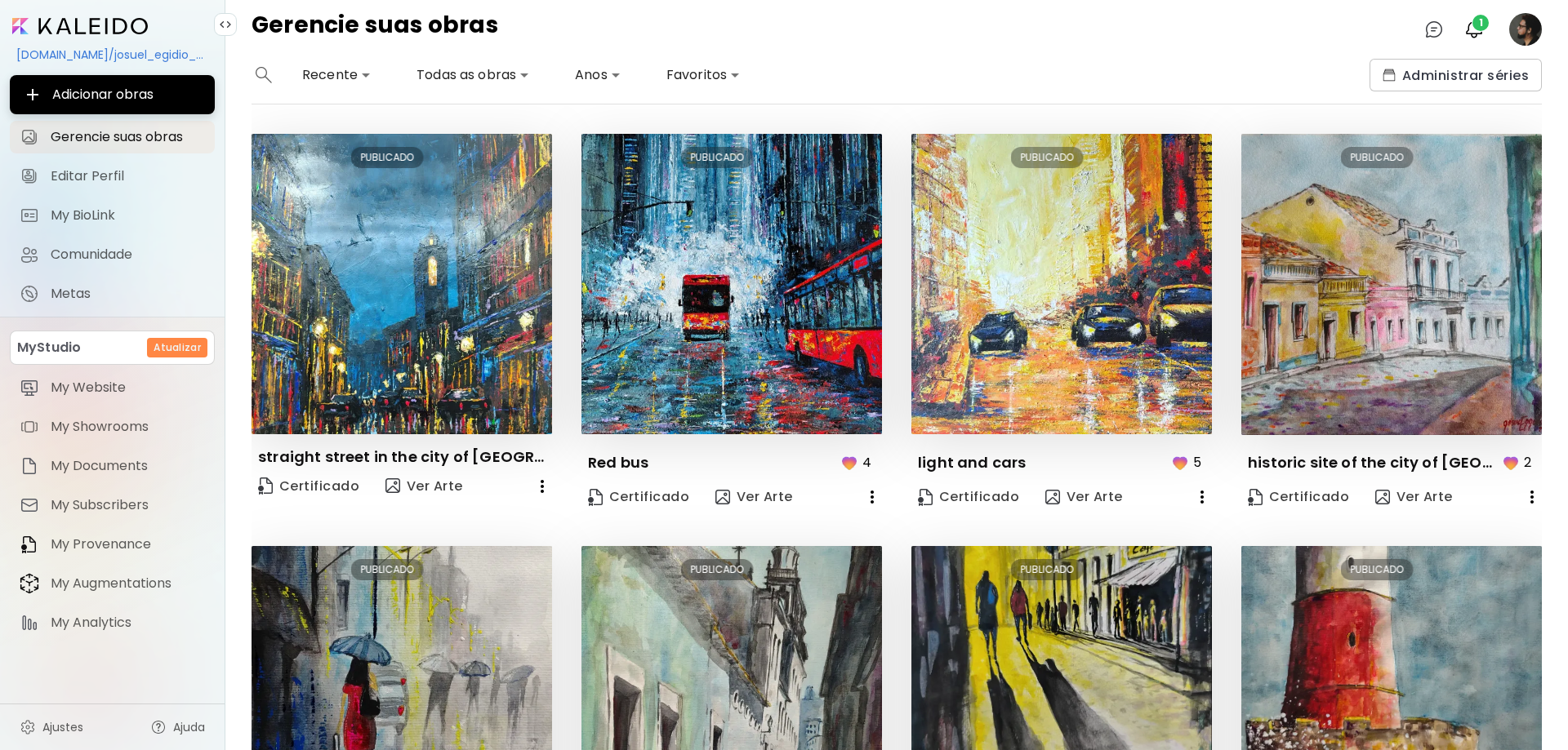
click at [1527, 34] on image at bounding box center [1525, 29] width 33 height 33
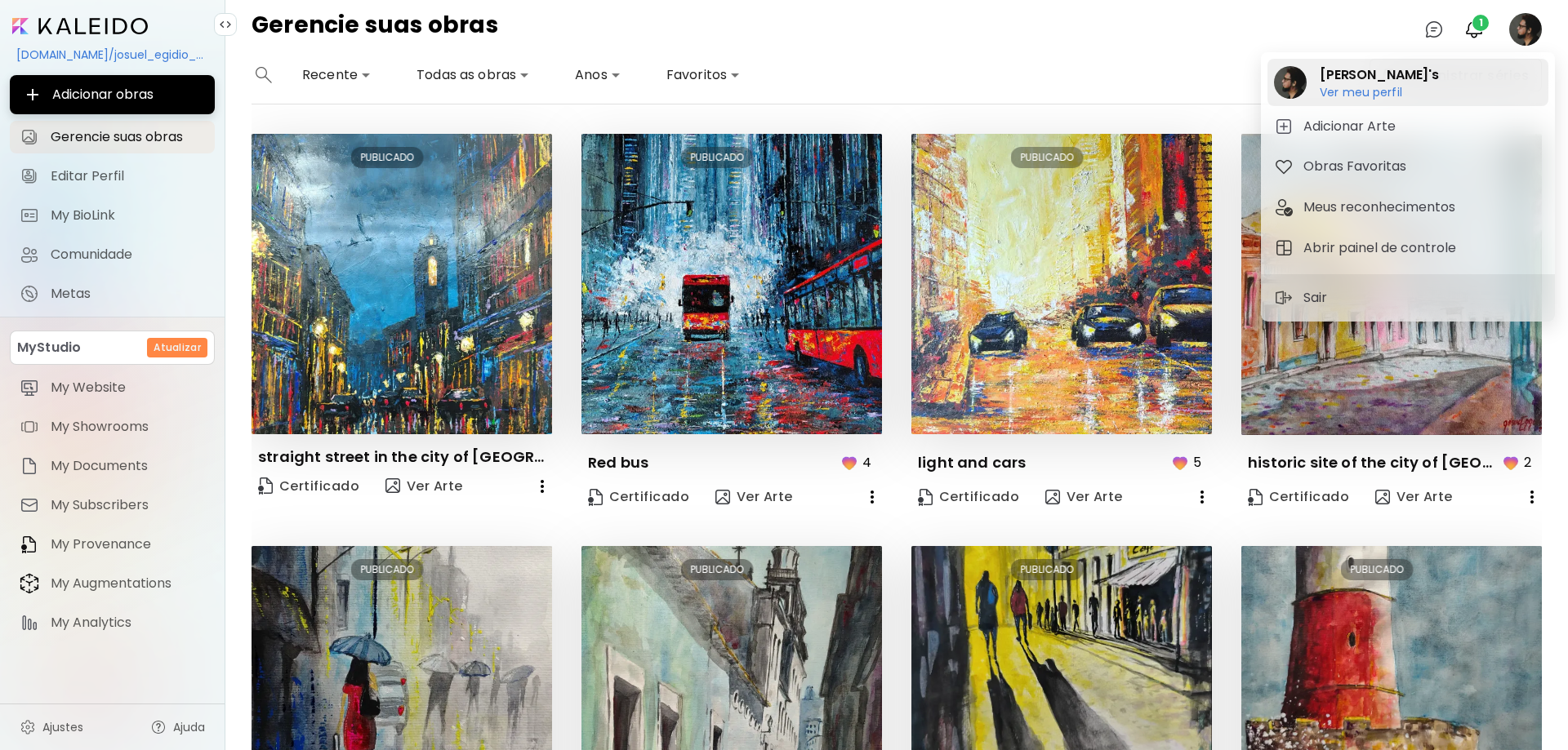
click at [1357, 73] on h2 "josué eggid's" at bounding box center [1380, 75] width 120 height 20
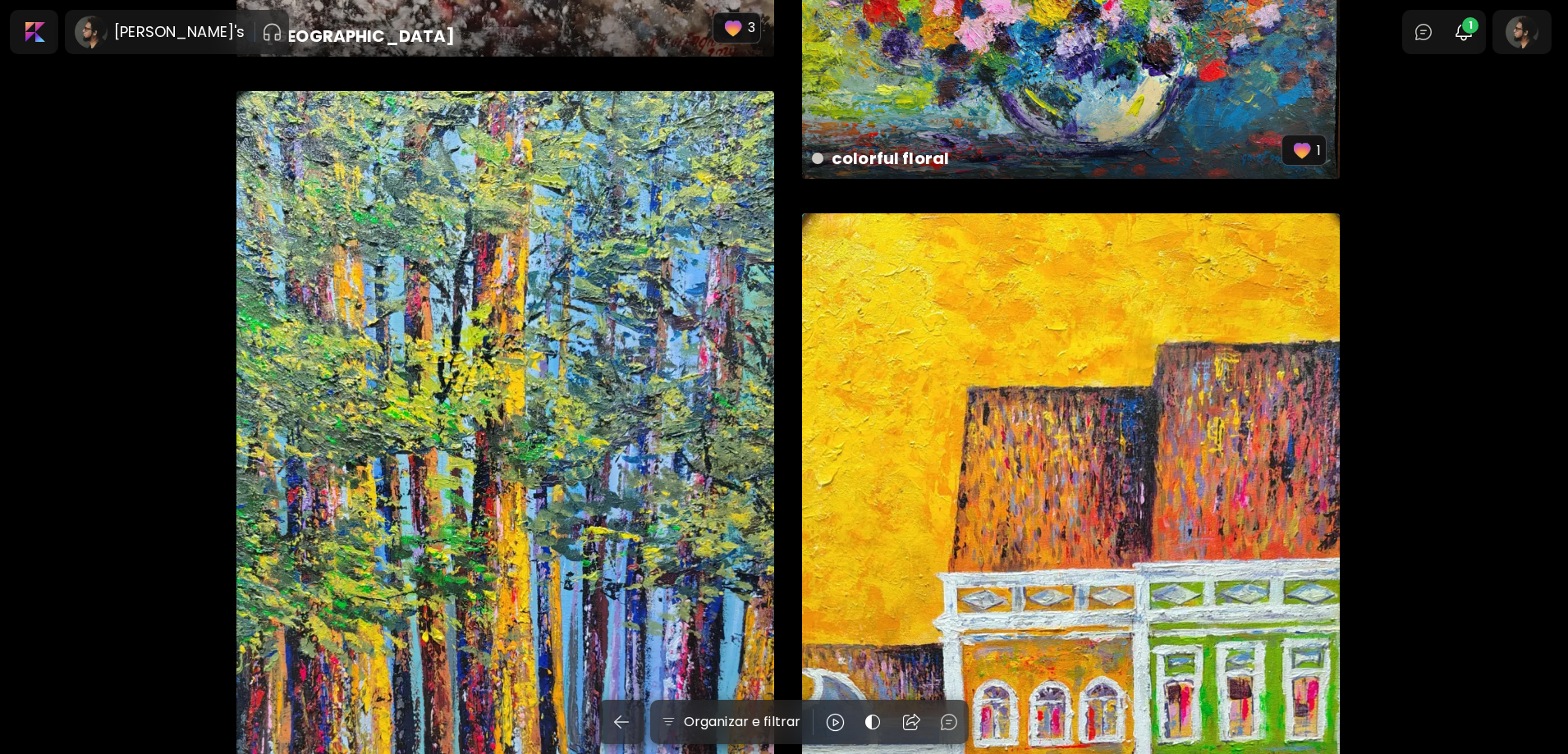
scroll to position [1887, 0]
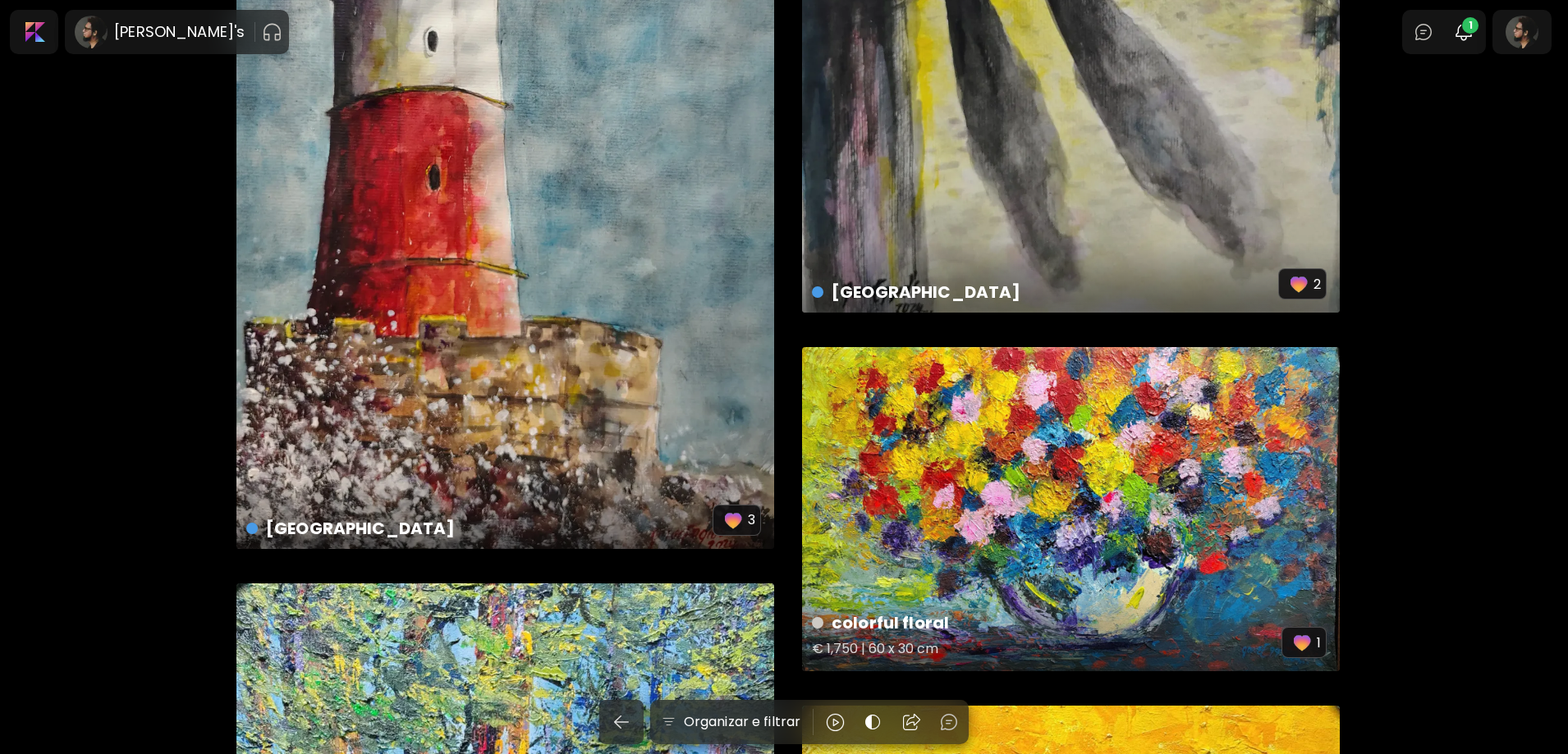
click at [996, 465] on div "colorful floral € 1,750 | 60 x 30 cm 1" at bounding box center [1071, 510] width 538 height 324
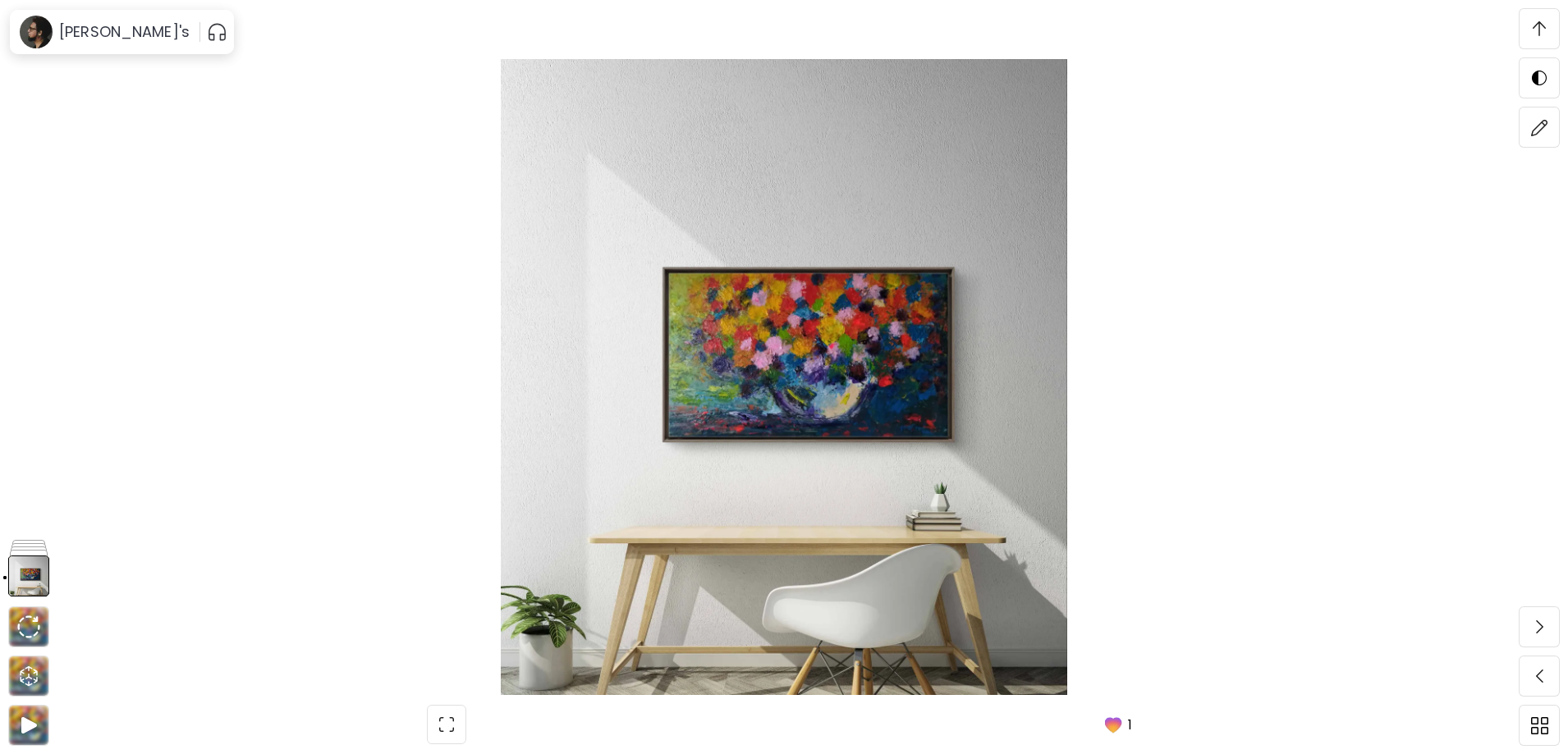
scroll to position [3857, 0]
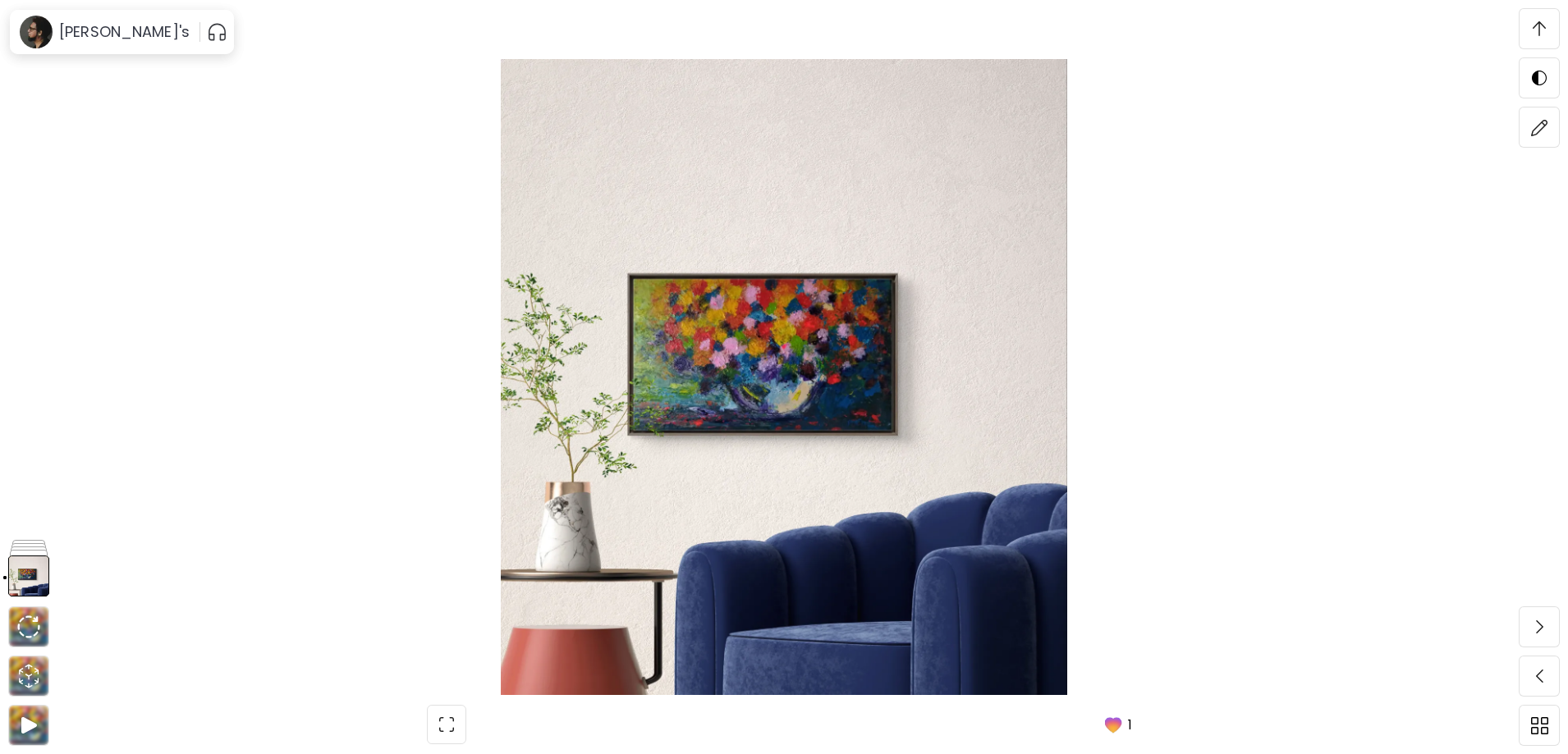
click at [1533, 33] on img at bounding box center [1539, 29] width 13 height 15
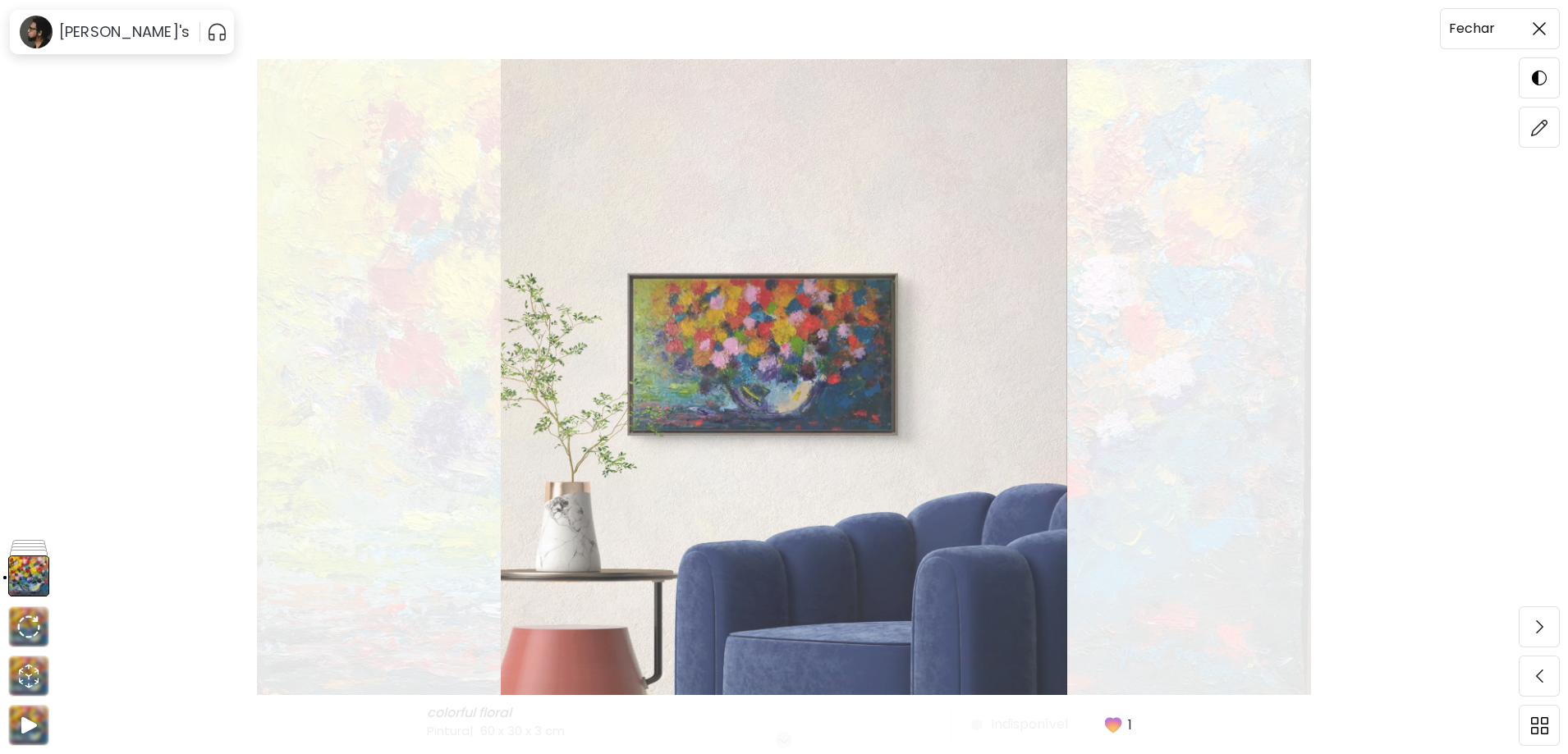
scroll to position [0, 0]
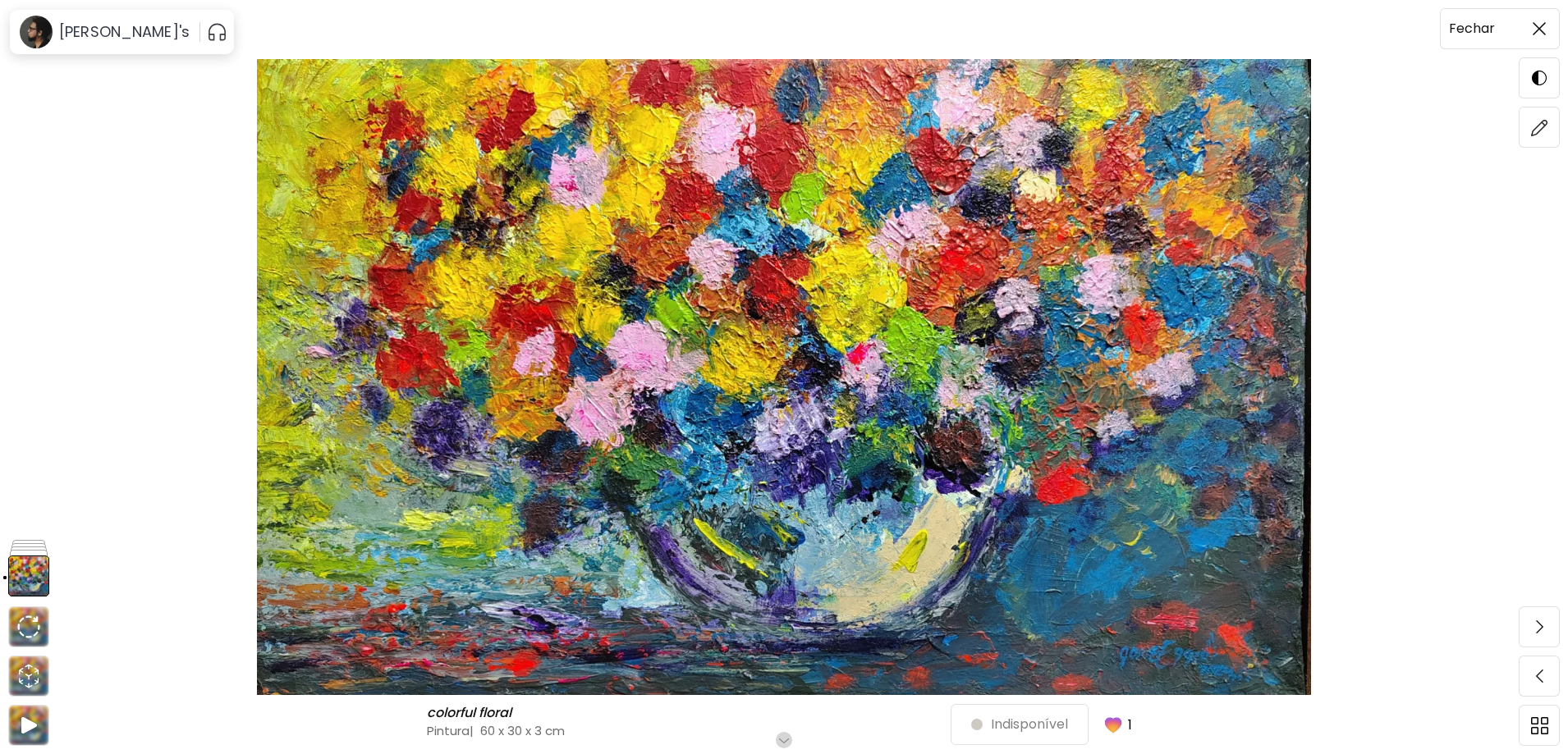
click at [1534, 32] on img at bounding box center [1539, 29] width 13 height 13
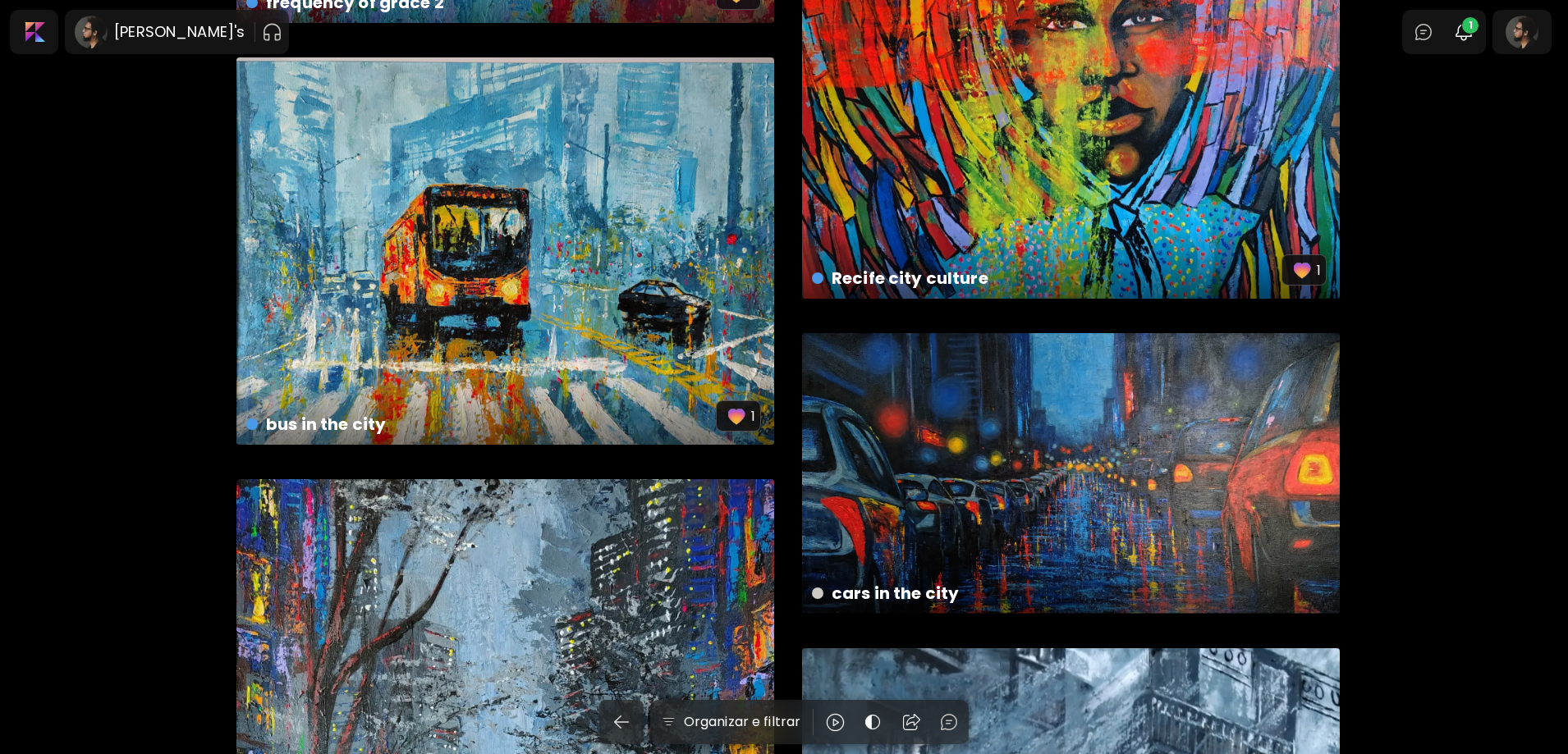
scroll to position [9027, 0]
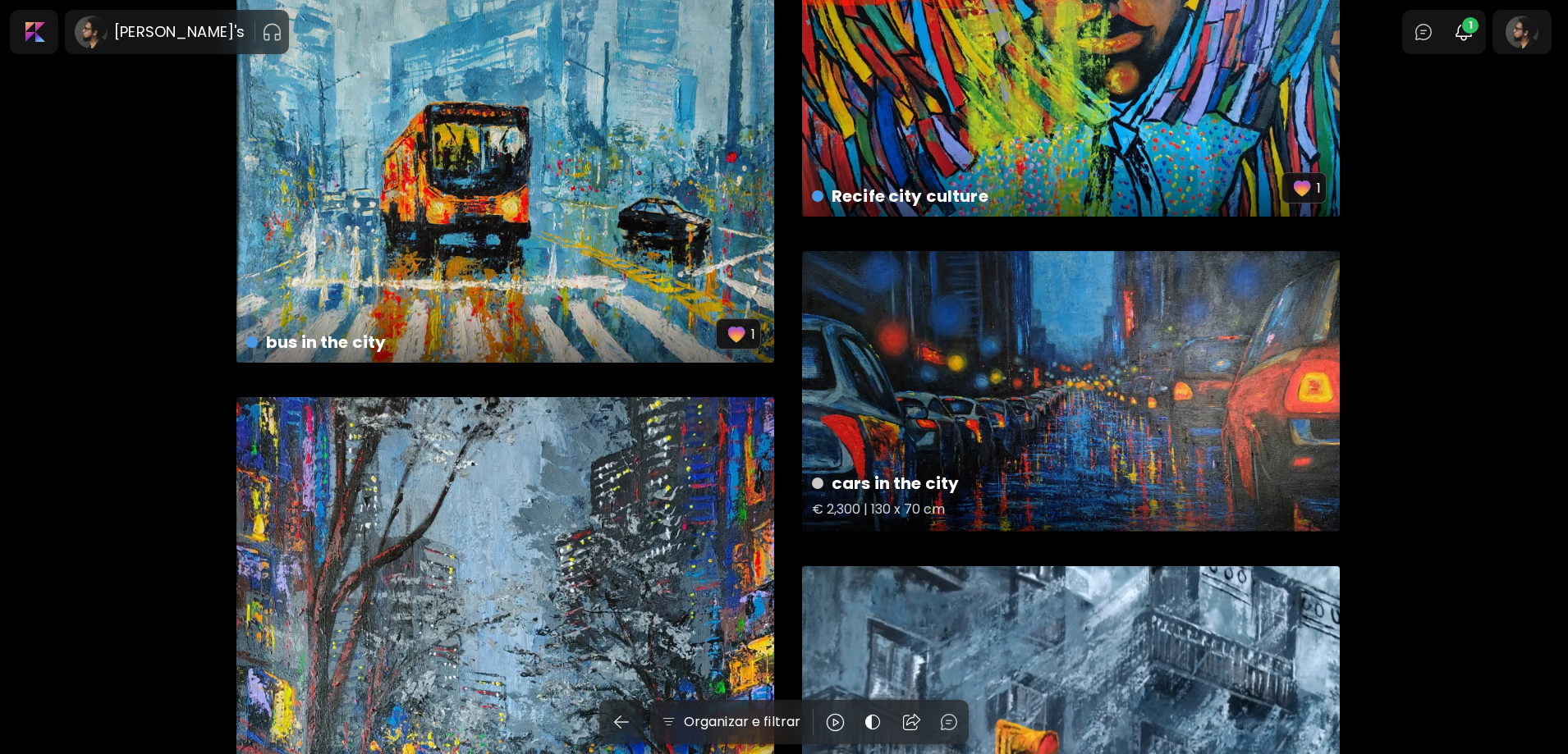
click at [1025, 355] on div "cars in the city € 2,300 | 130 x 70 cm" at bounding box center [1071, 391] width 538 height 281
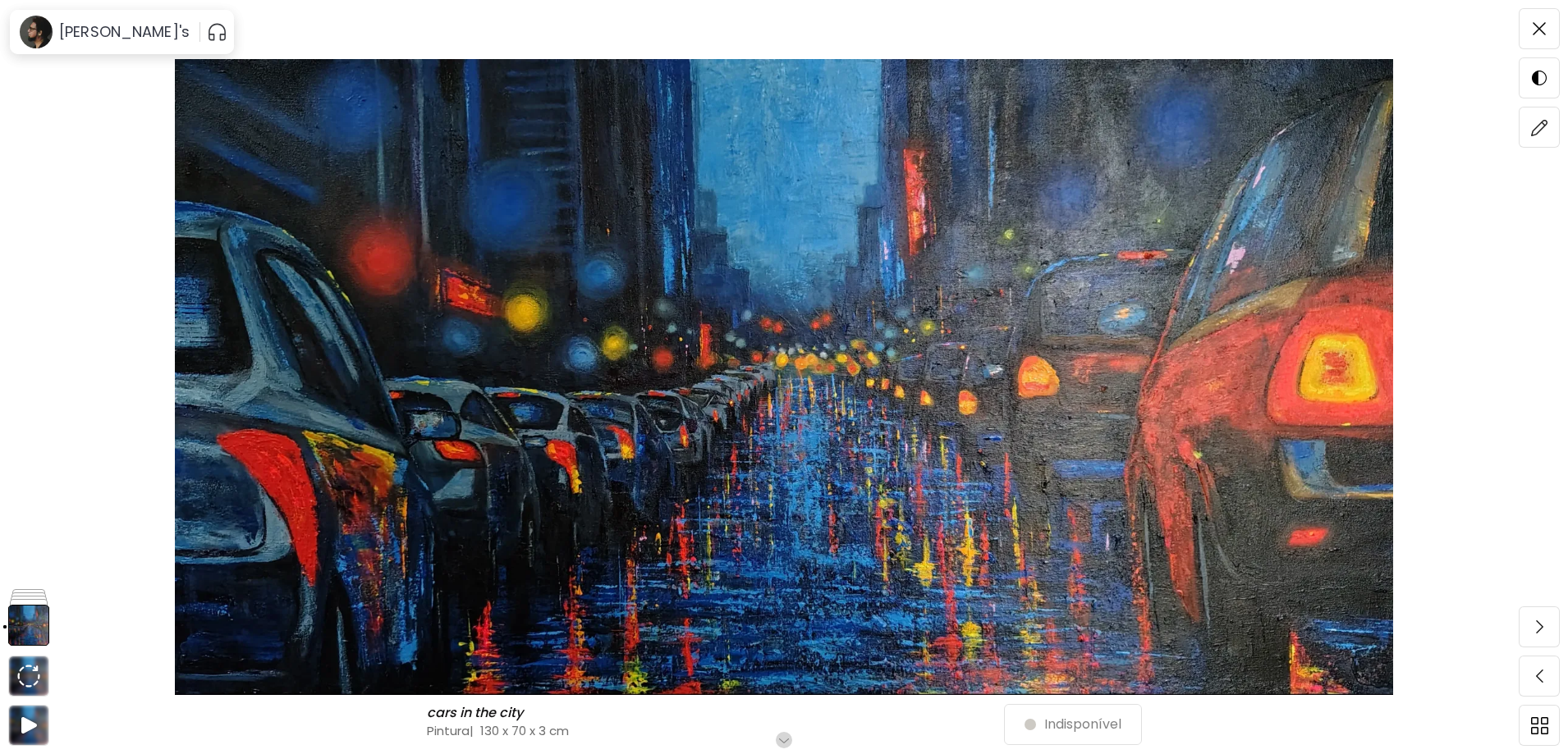
scroll to position [82, 0]
click at [1538, 26] on img at bounding box center [1539, 29] width 13 height 13
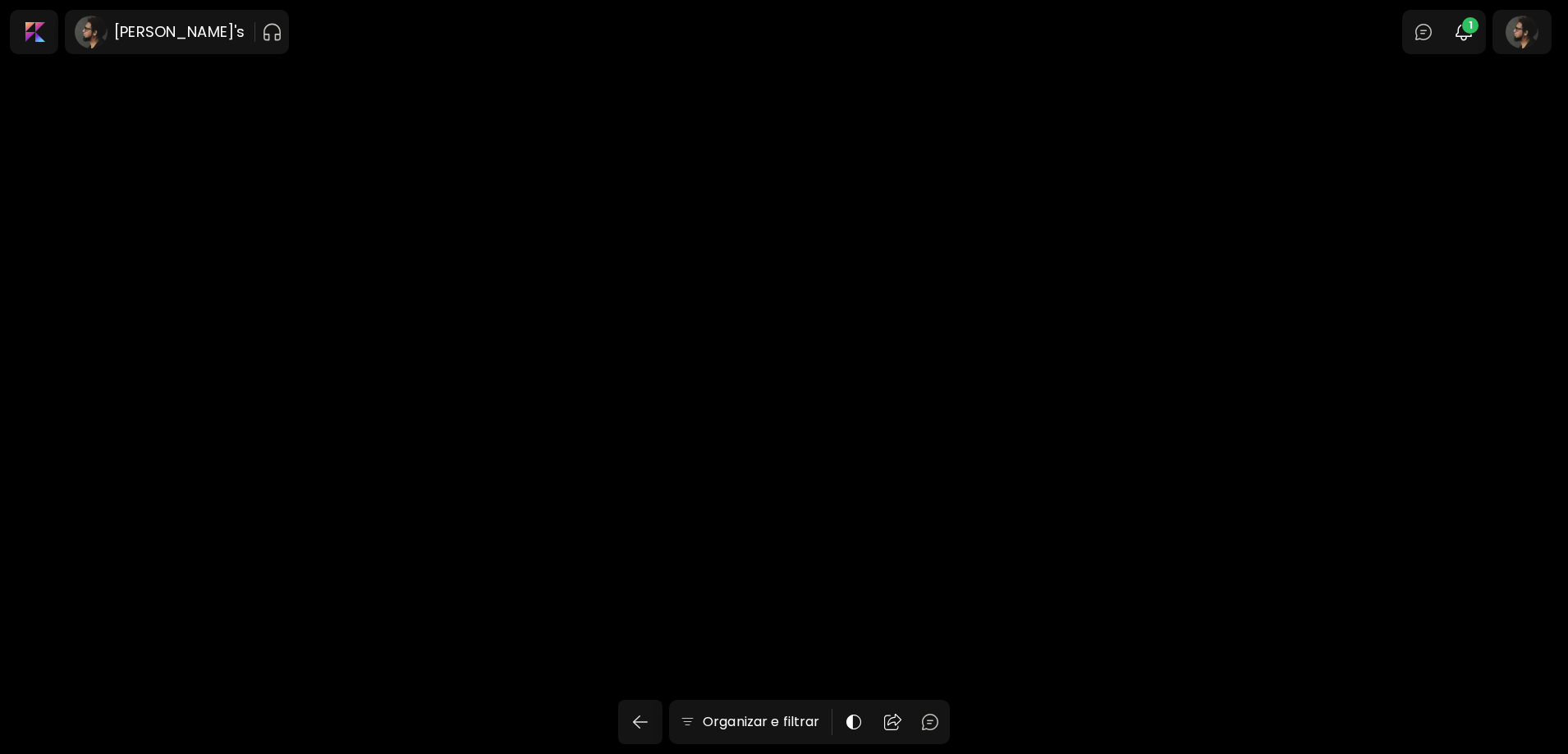
scroll to position [8475, 0]
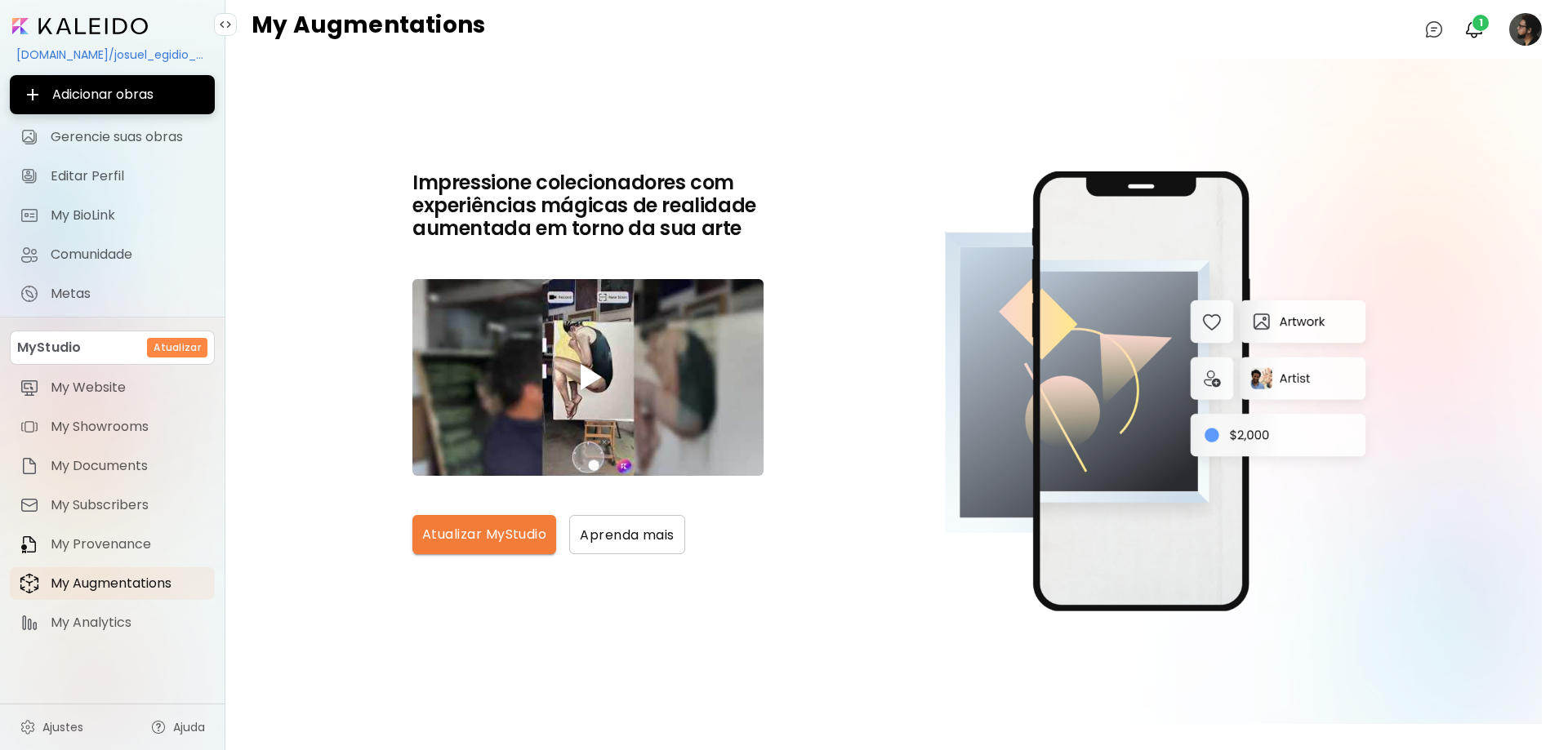
click at [1525, 36] on image at bounding box center [1525, 29] width 33 height 33
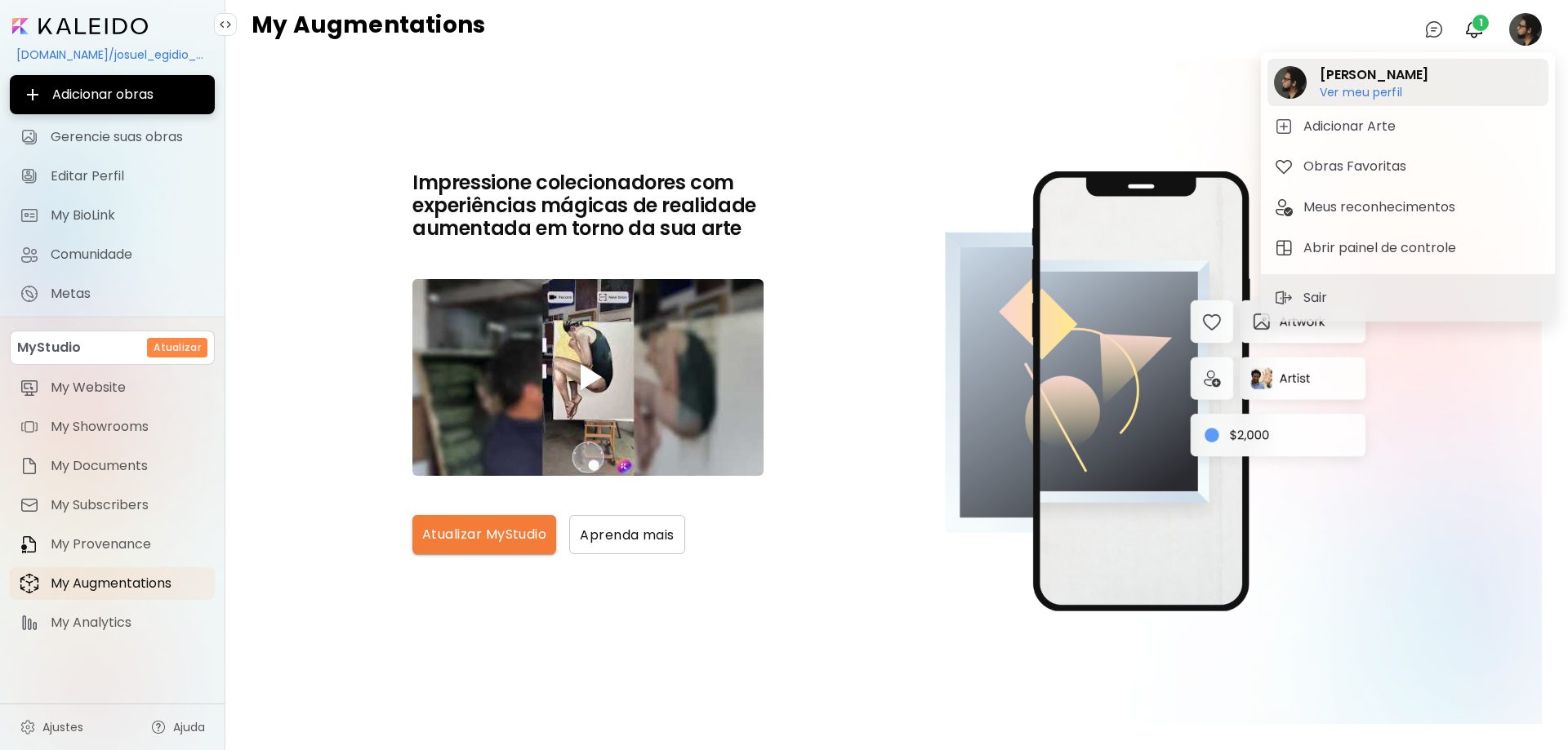
click at [1348, 75] on h2 "[PERSON_NAME]'s" at bounding box center [1374, 75] width 109 height 20
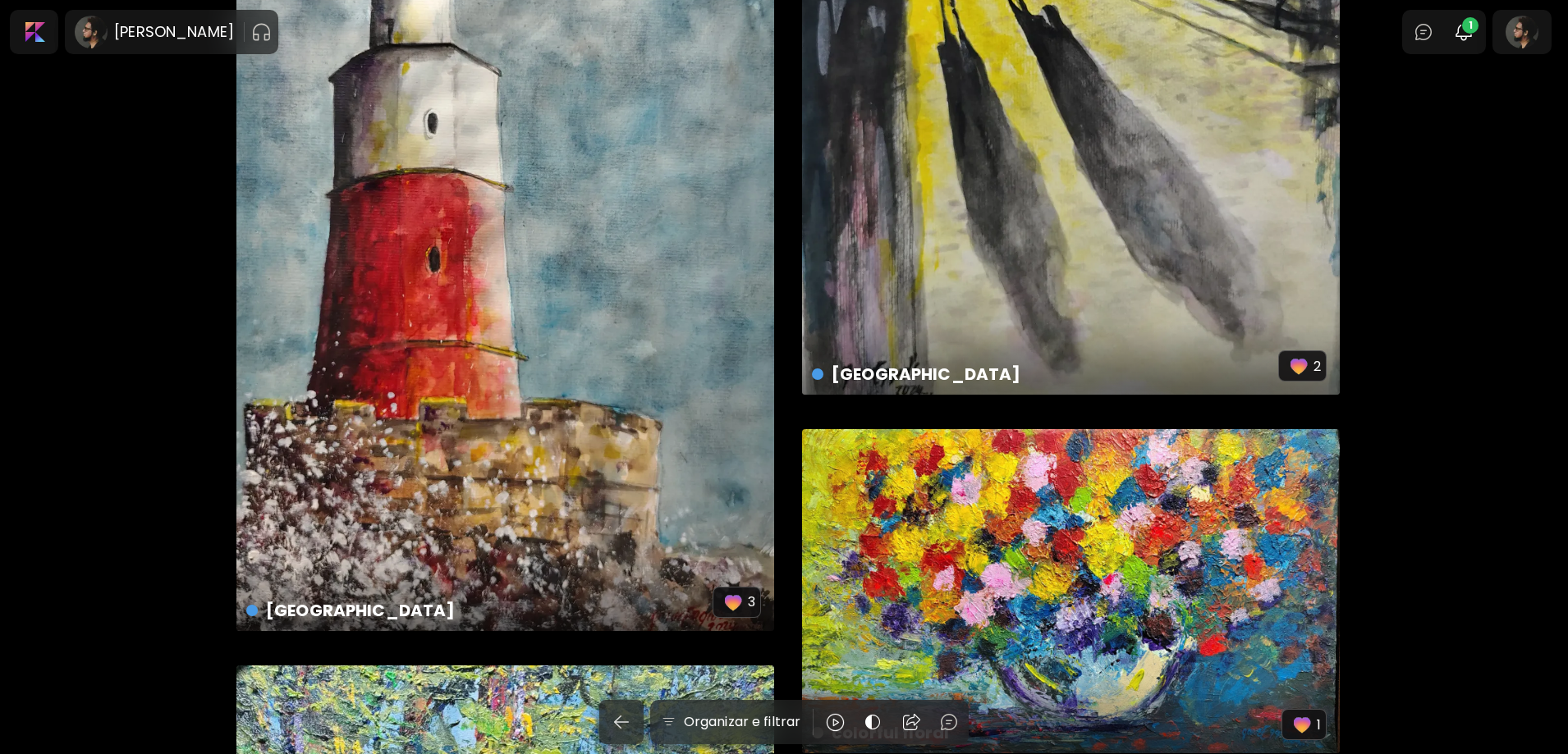
scroll to position [2051, 0]
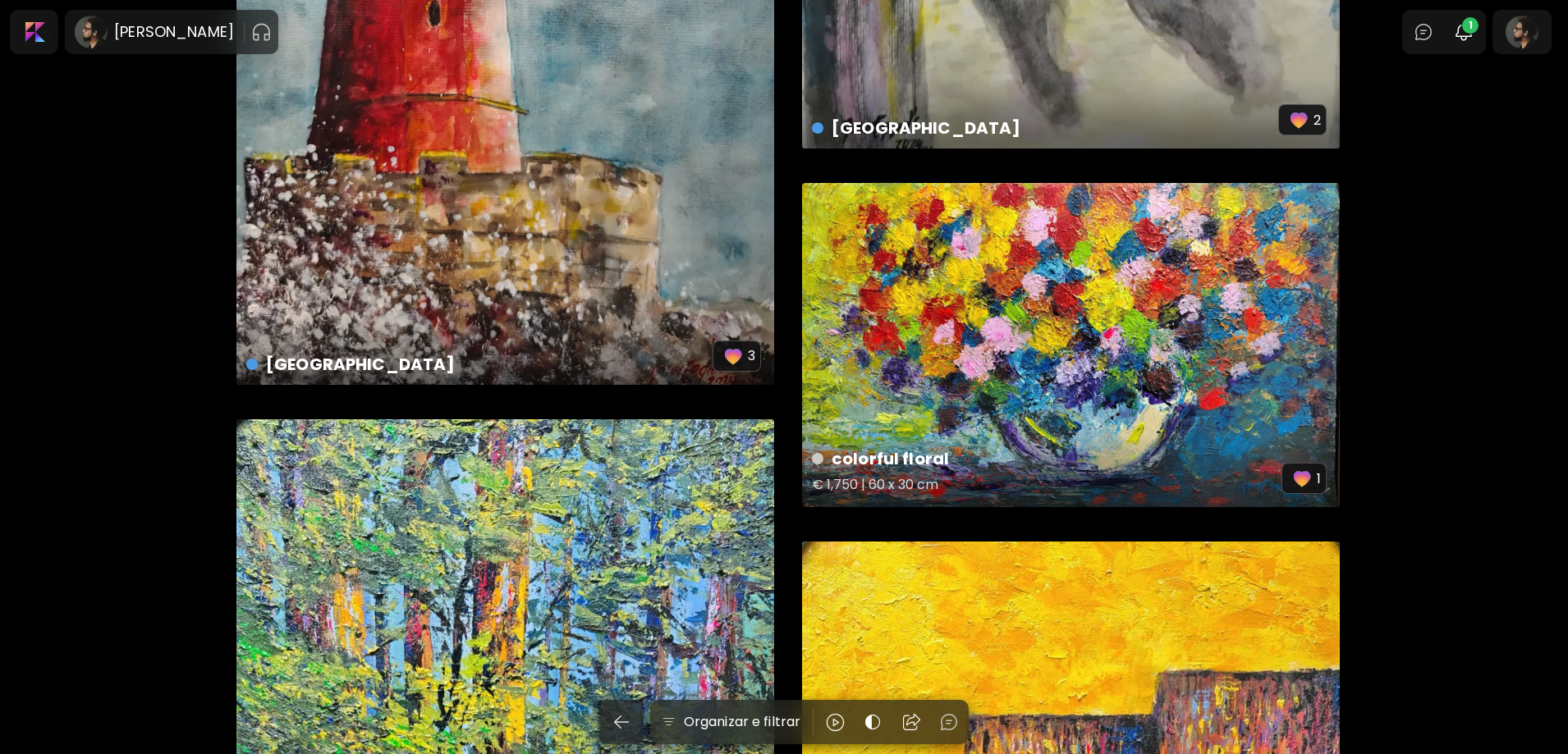
click at [1054, 417] on div "colorful floral € 1,750 | 60 x 30 cm 1" at bounding box center [1071, 345] width 538 height 324
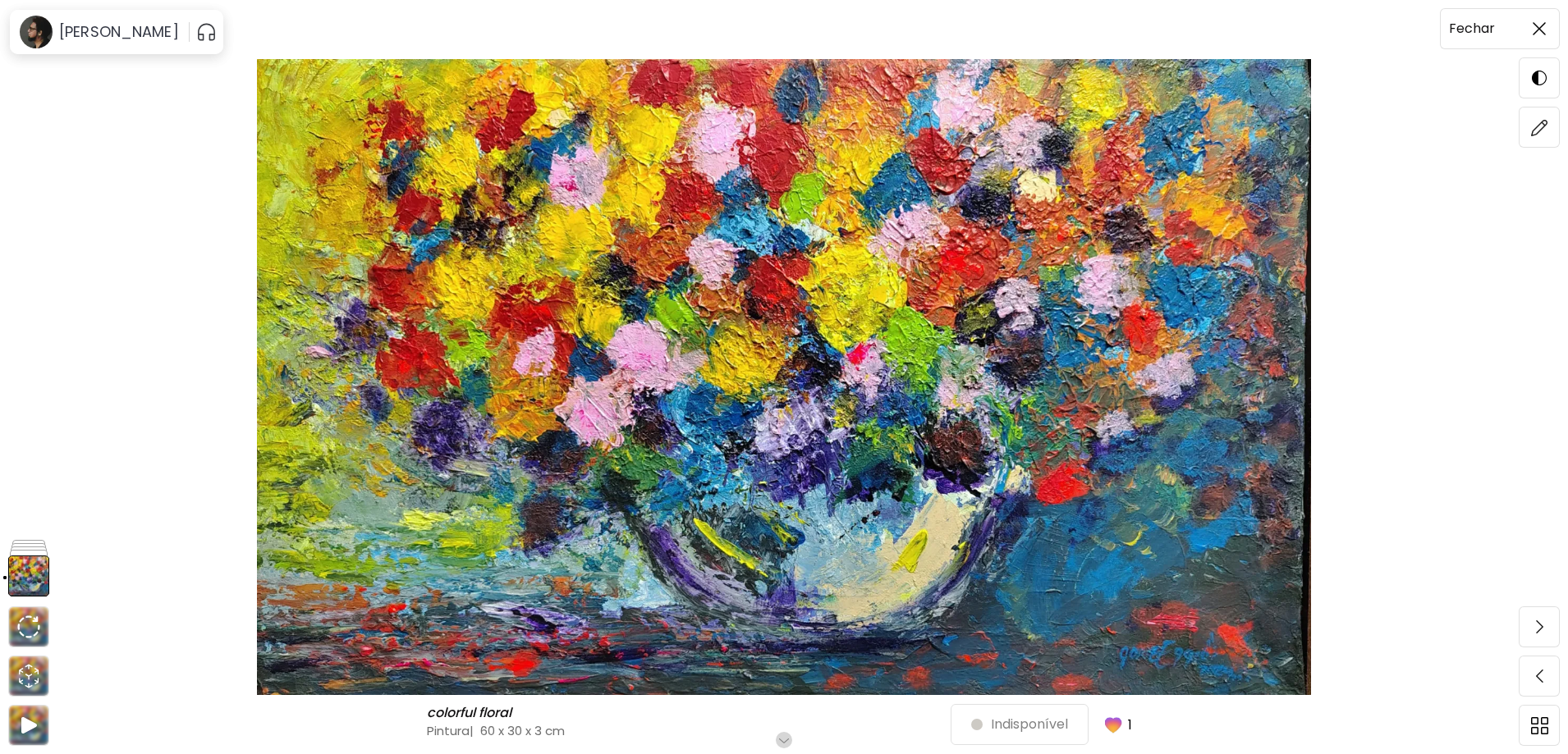
click at [1538, 30] on img at bounding box center [1539, 29] width 13 height 13
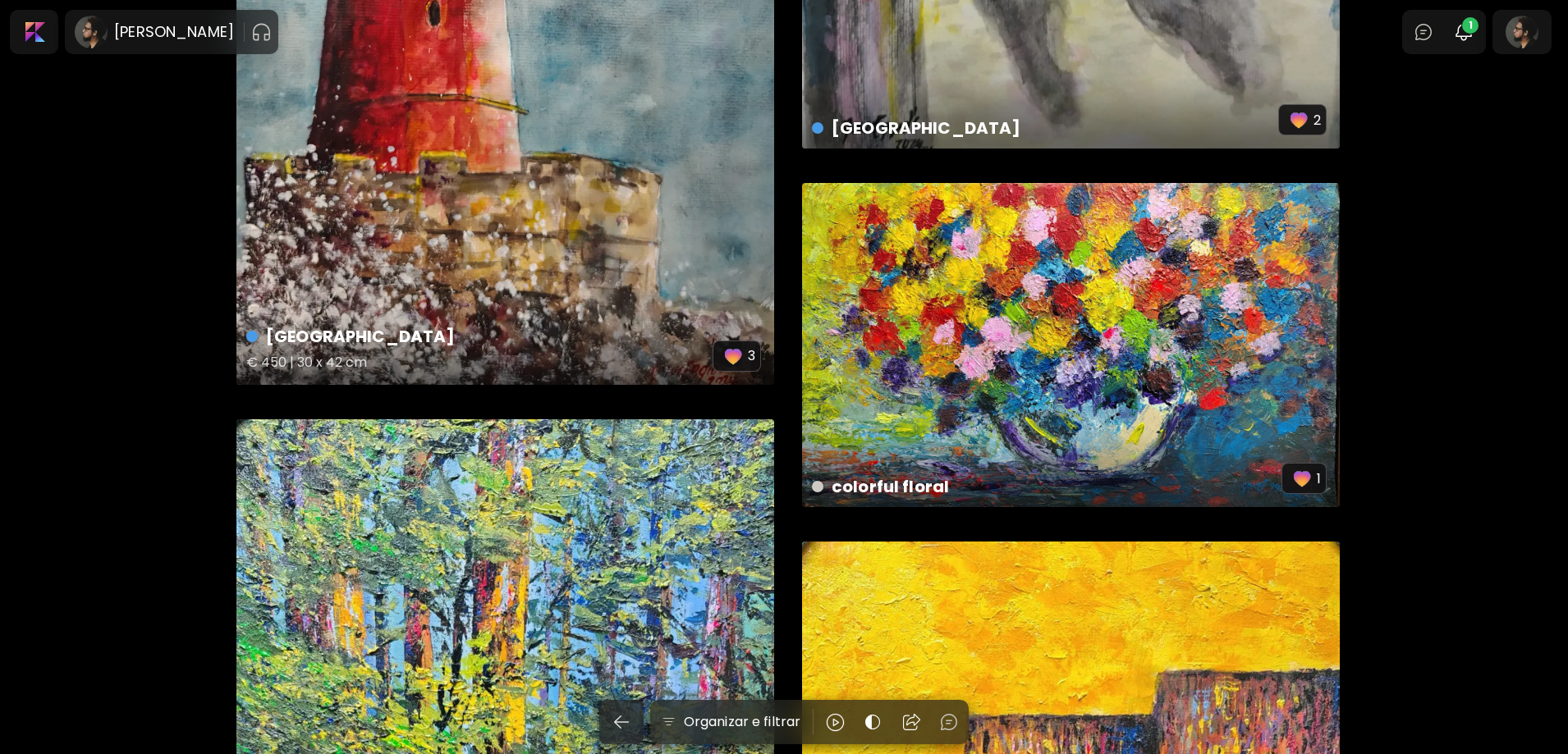
scroll to position [1970, 0]
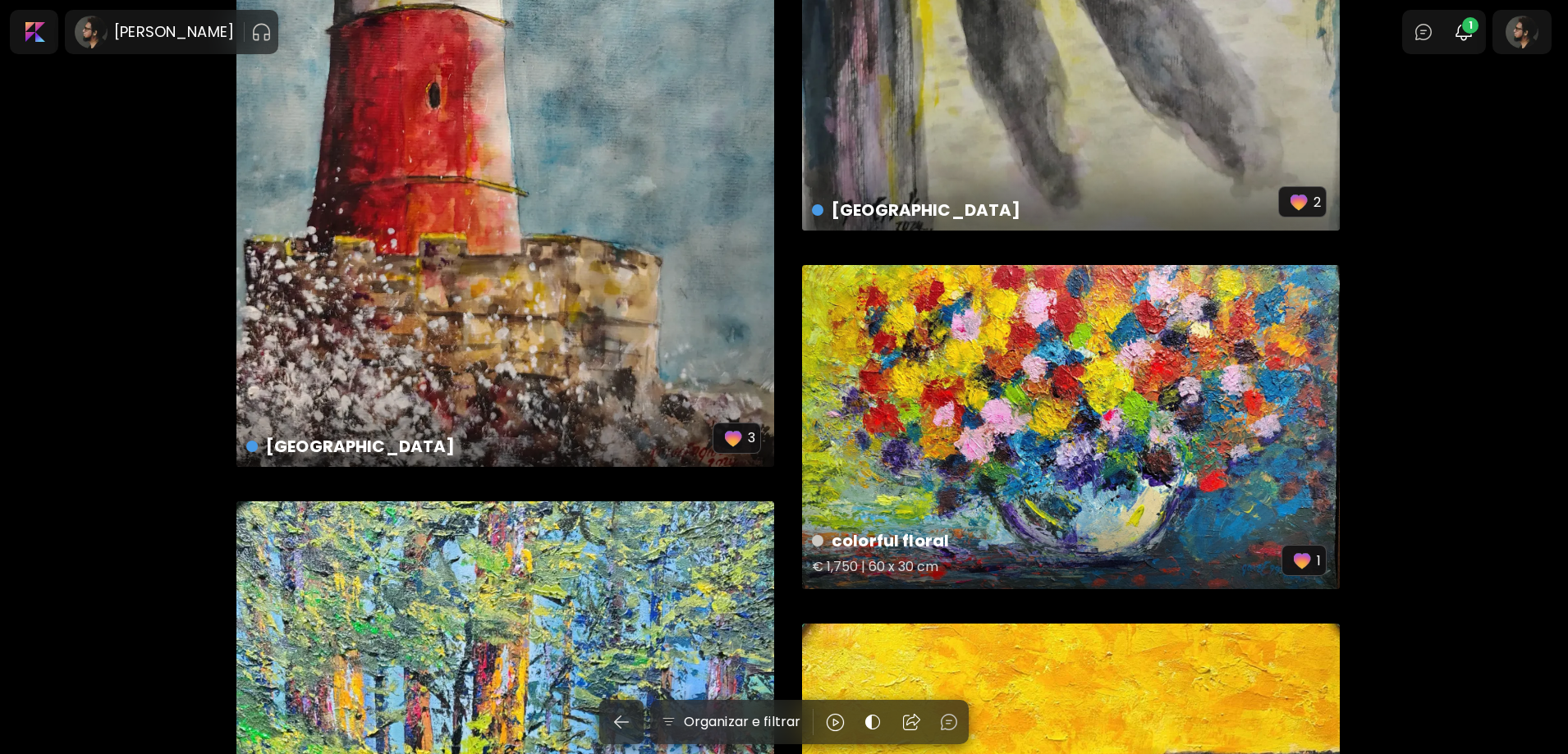
click at [1006, 353] on div "colorful floral € 1,750 | 60 x 30 cm 1" at bounding box center [1071, 427] width 538 height 324
